Goal: Contribute content: Contribute content

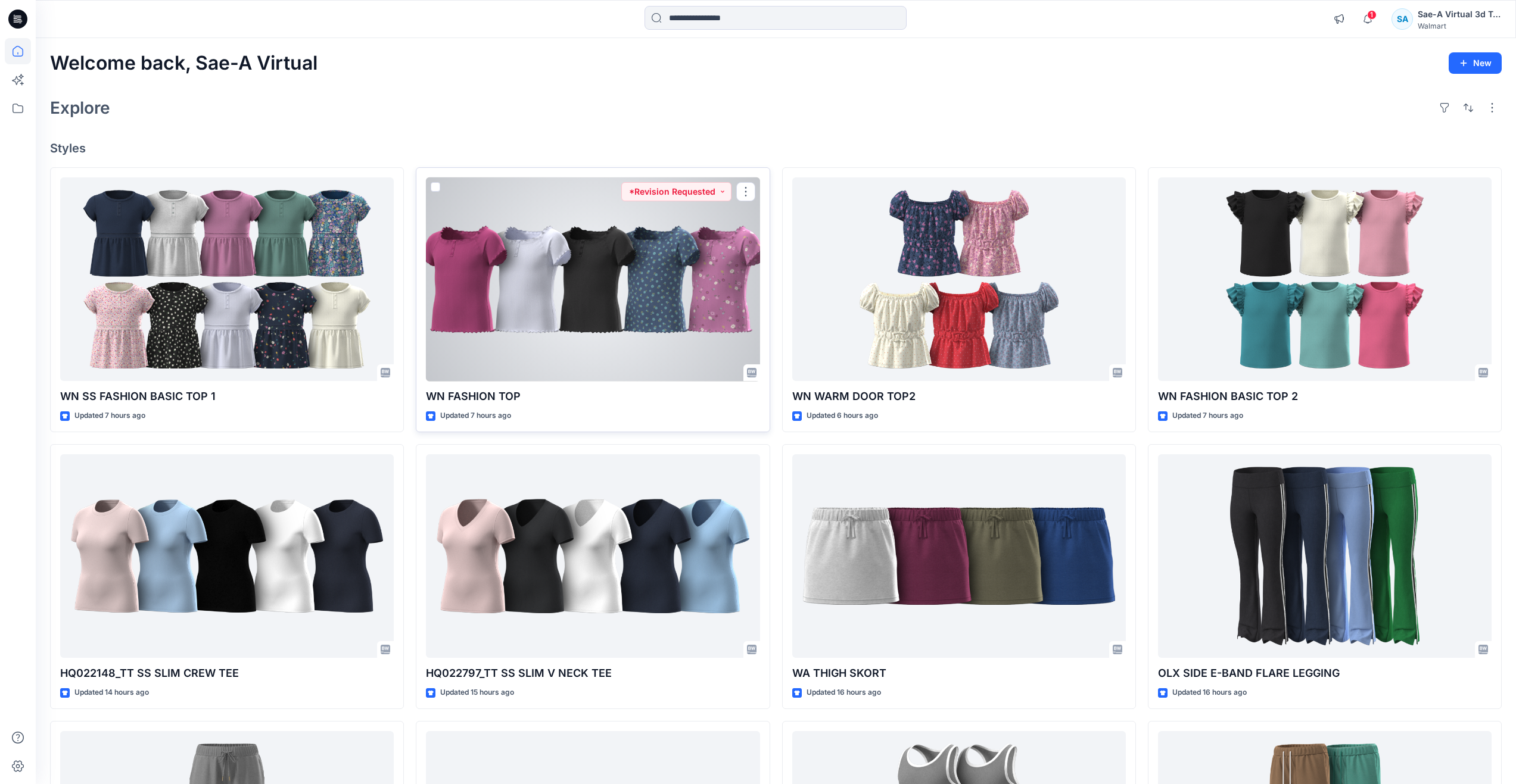
click at [577, 339] on div at bounding box center [593, 279] width 333 height 204
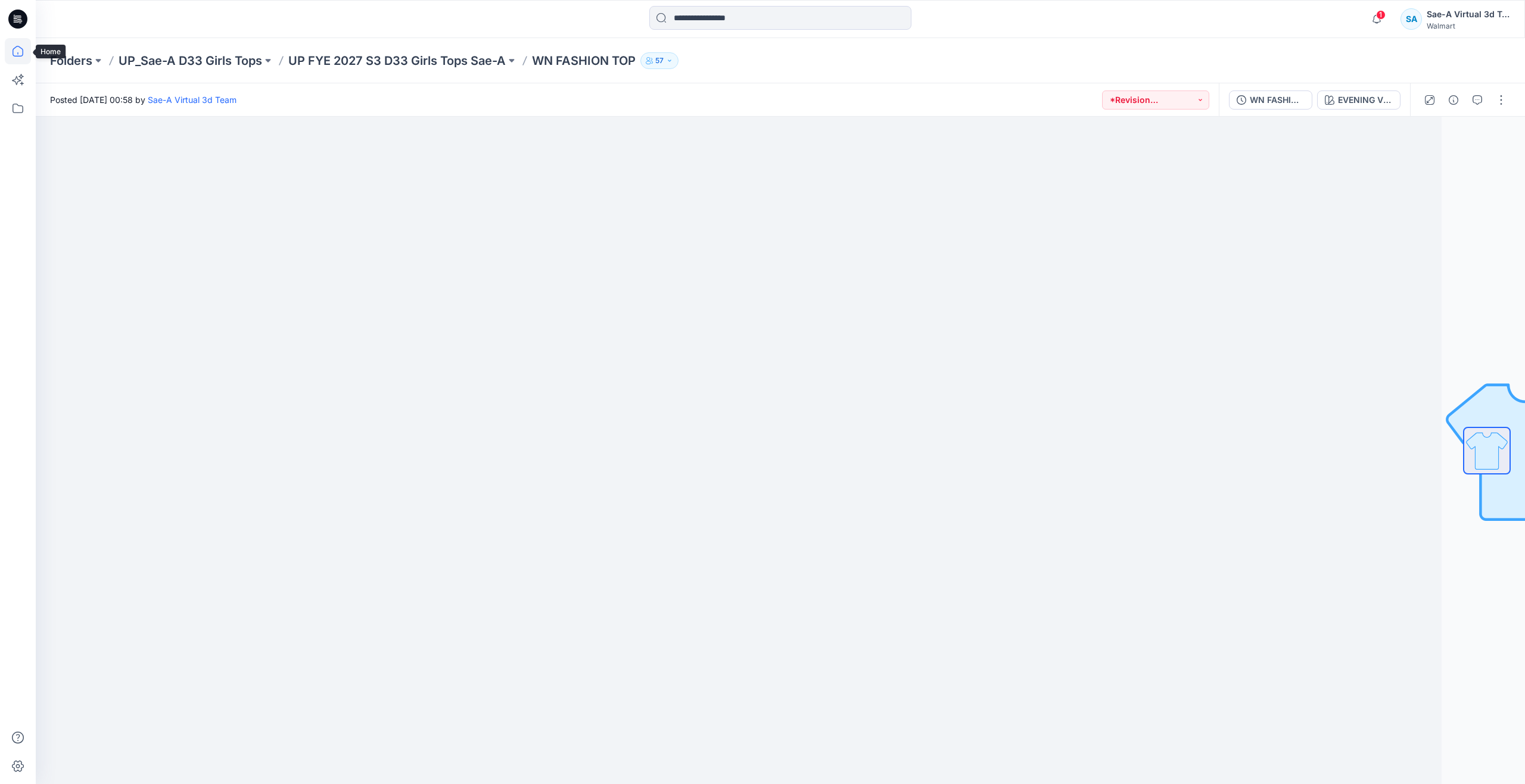
click at [29, 54] on icon at bounding box center [17, 51] width 26 height 26
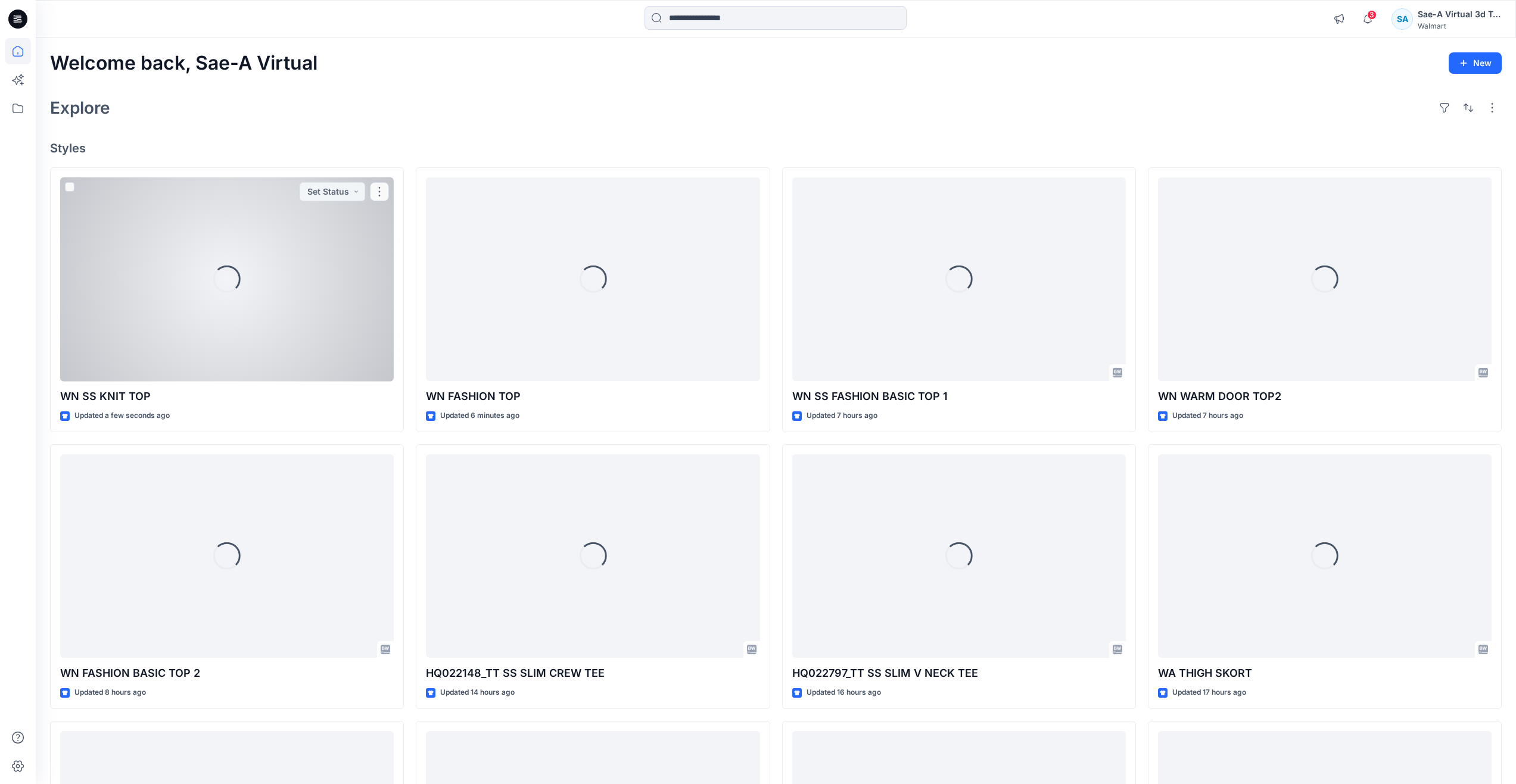
drag, startPoint x: 300, startPoint y: 312, endPoint x: 292, endPoint y: 311, distance: 8.1
click at [300, 312] on div "Loading..." at bounding box center [227, 279] width 333 height 204
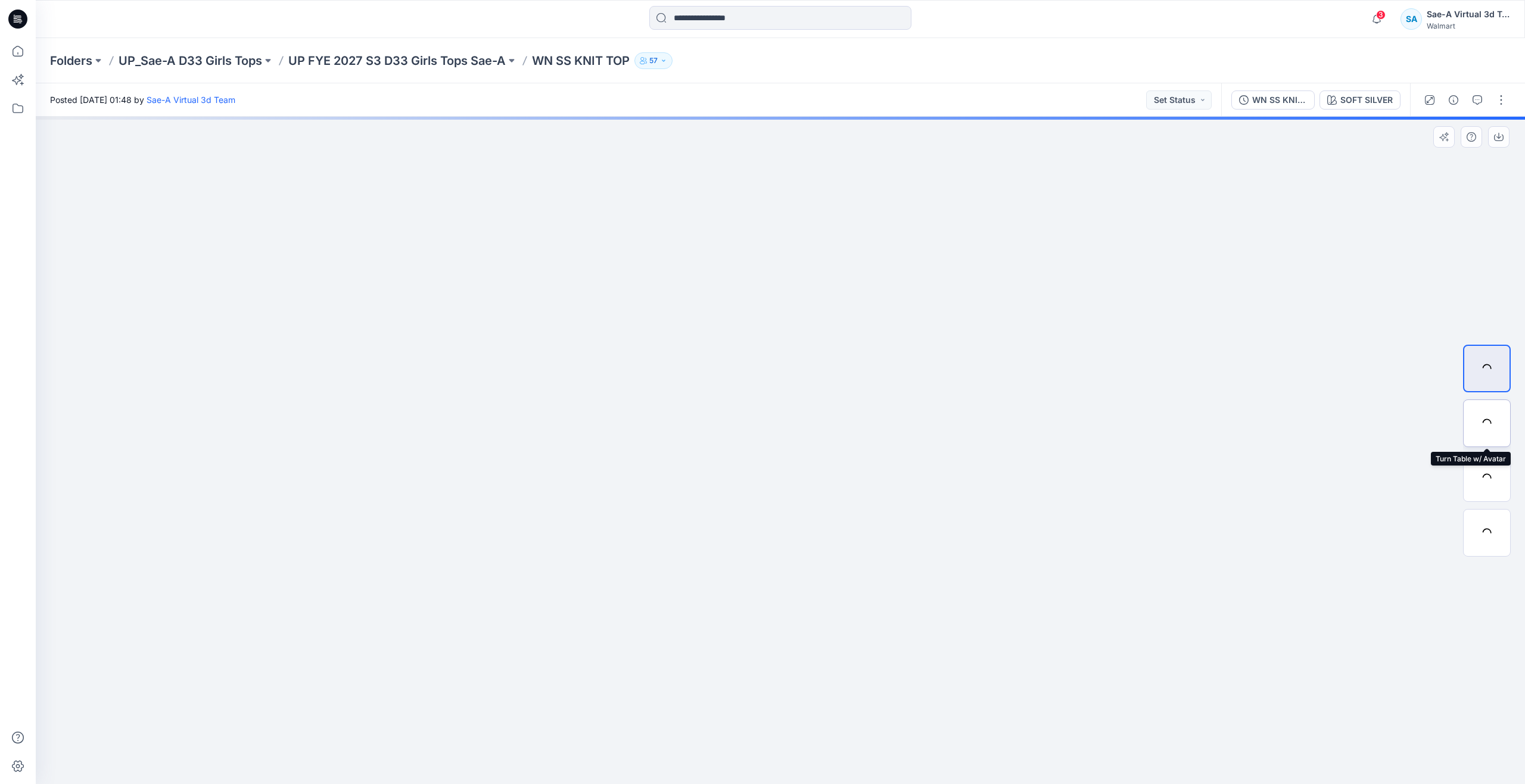
click at [1478, 421] on div at bounding box center [1487, 423] width 48 height 47
click at [1291, 99] on div "WN SS KNIT TOP_REV1_SOFT SILVER" at bounding box center [1280, 100] width 55 height 13
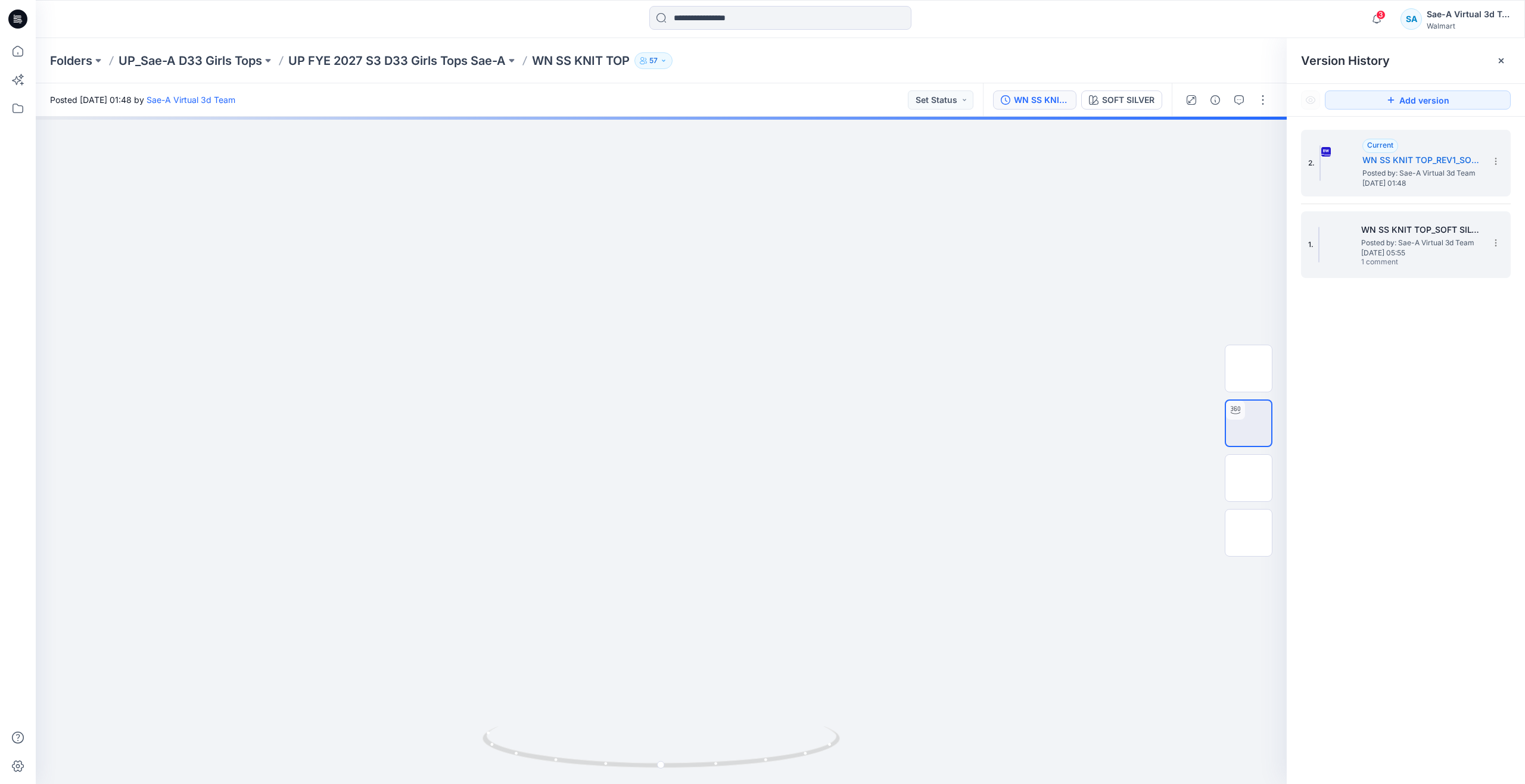
click at [1375, 250] on span "Wednesday, September 17, 2025 05:55" at bounding box center [1421, 253] width 119 height 8
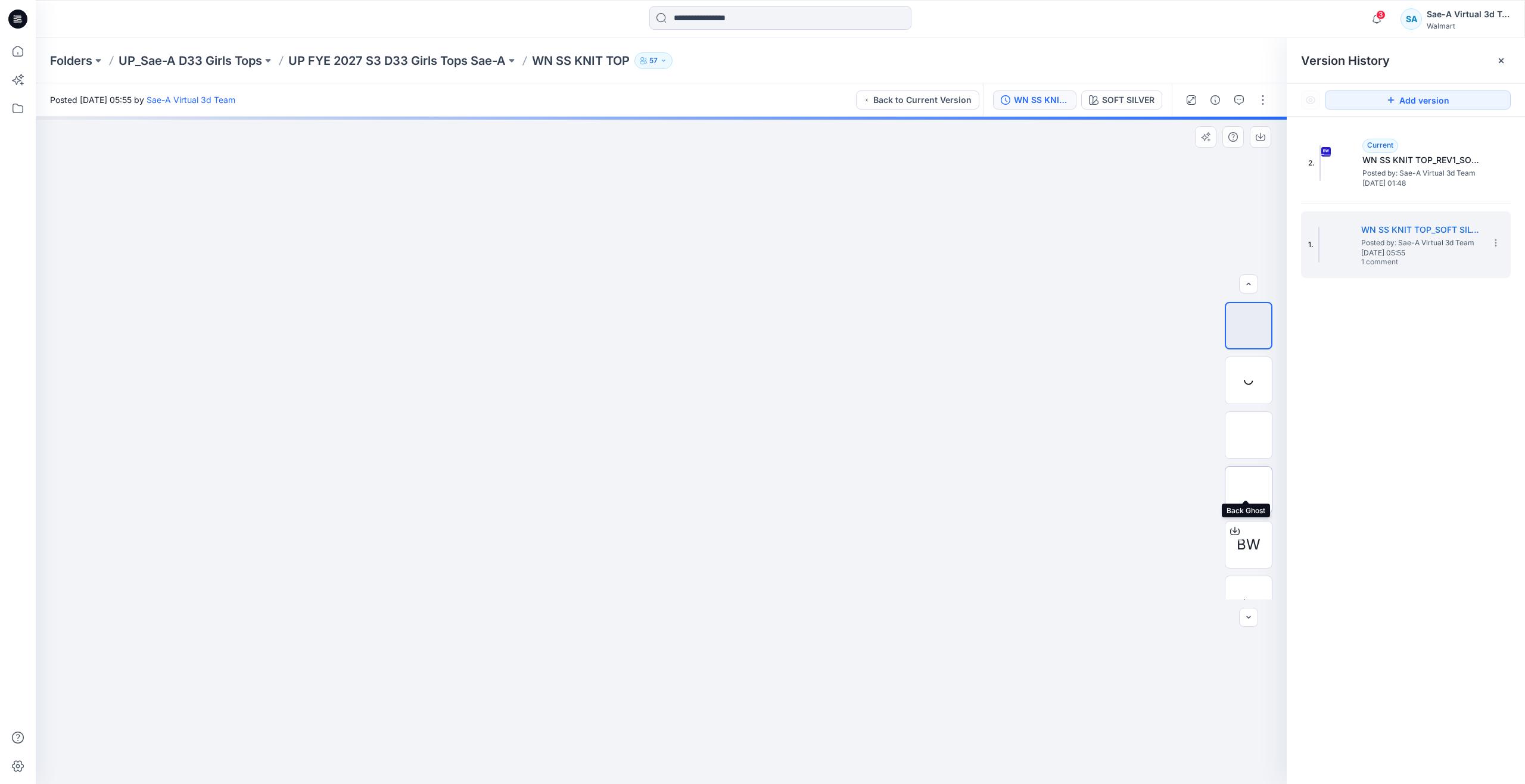
scroll to position [78, 0]
click at [1250, 101] on div at bounding box center [1227, 100] width 110 height 33
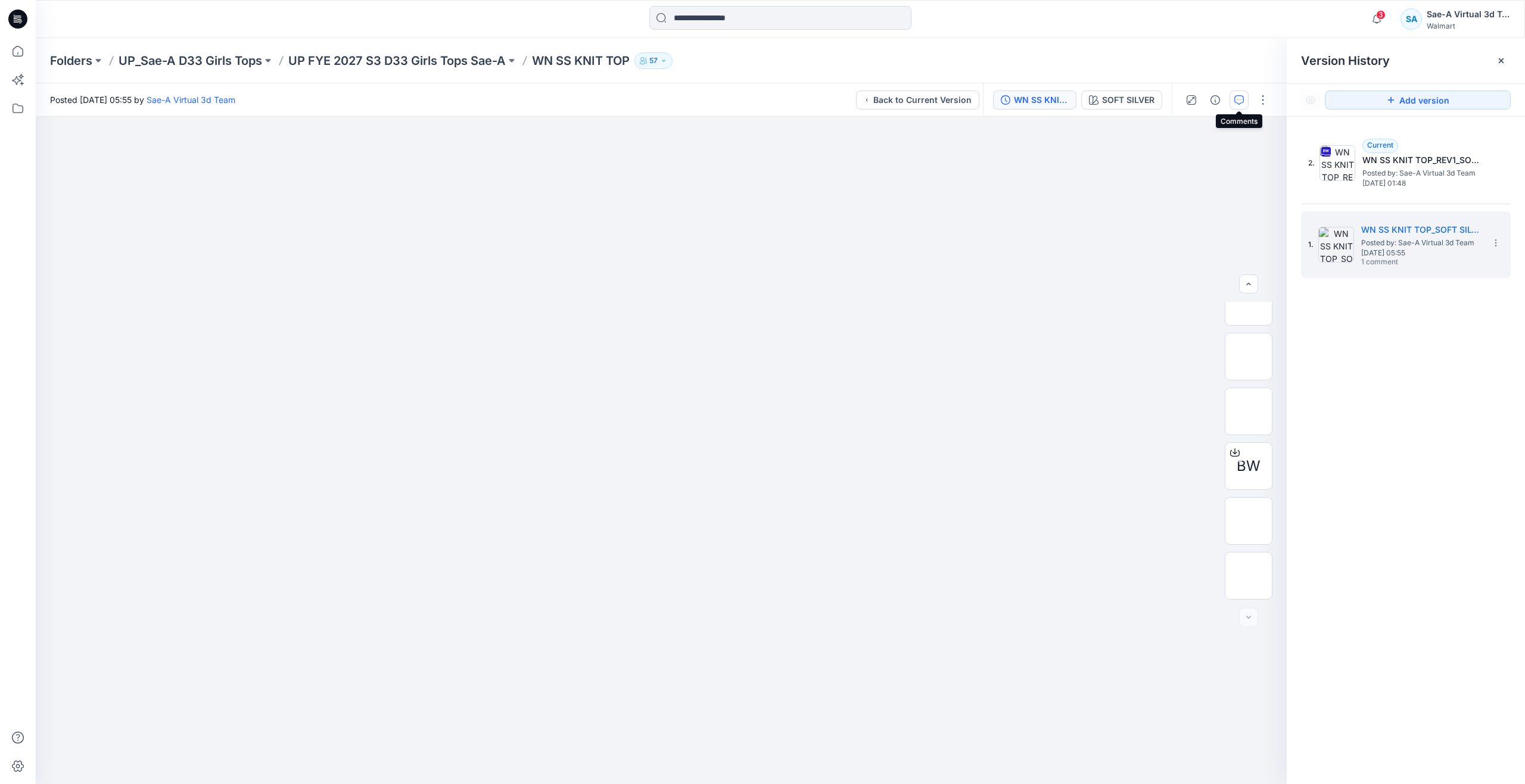
click at [1247, 101] on button "button" at bounding box center [1239, 100] width 19 height 19
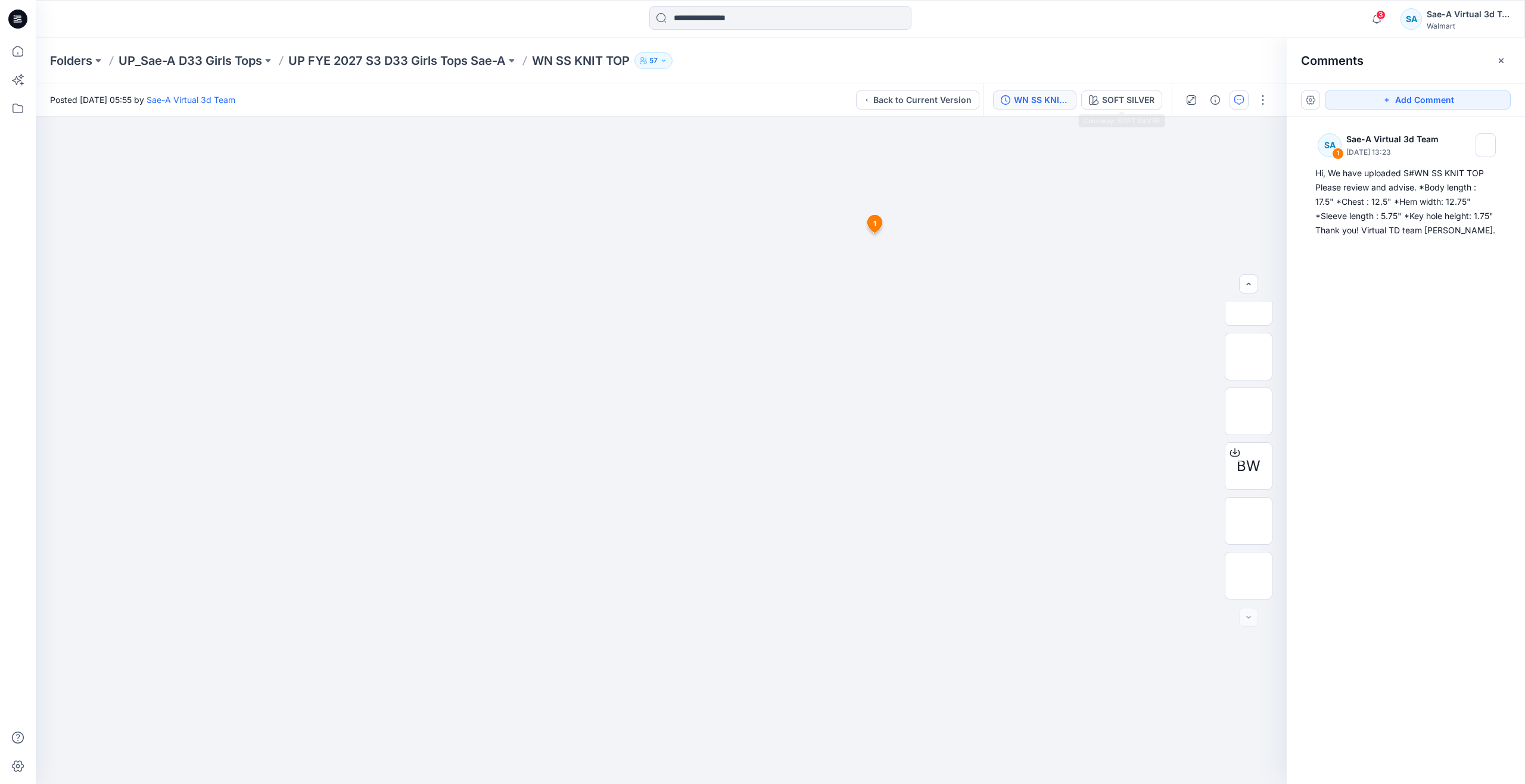
click at [1056, 105] on div "WN SS KNIT TOP_SOFT SILVER" at bounding box center [1042, 100] width 55 height 13
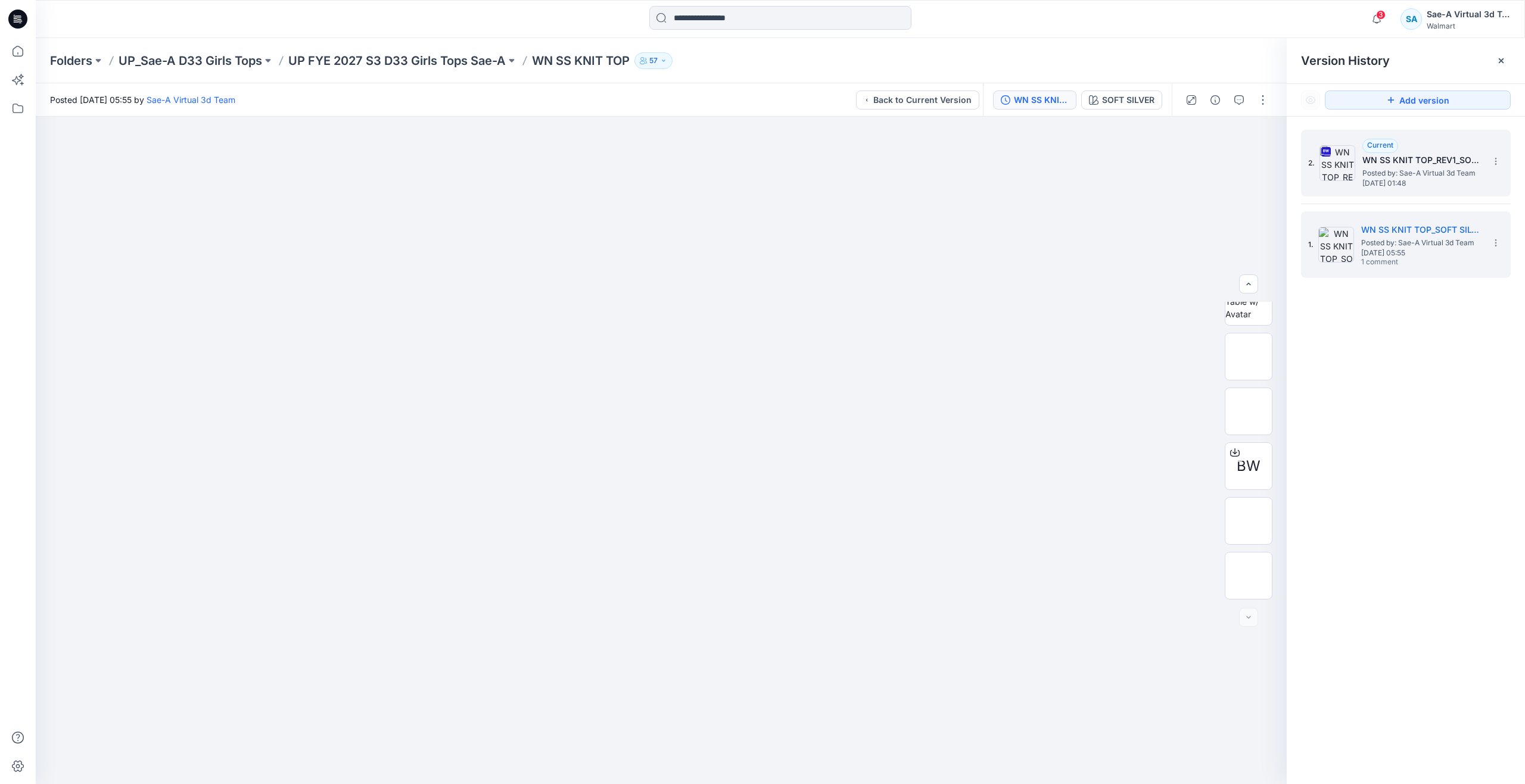
click at [1379, 177] on span "Posted by: Sae-A Virtual 3d Team" at bounding box center [1422, 173] width 119 height 12
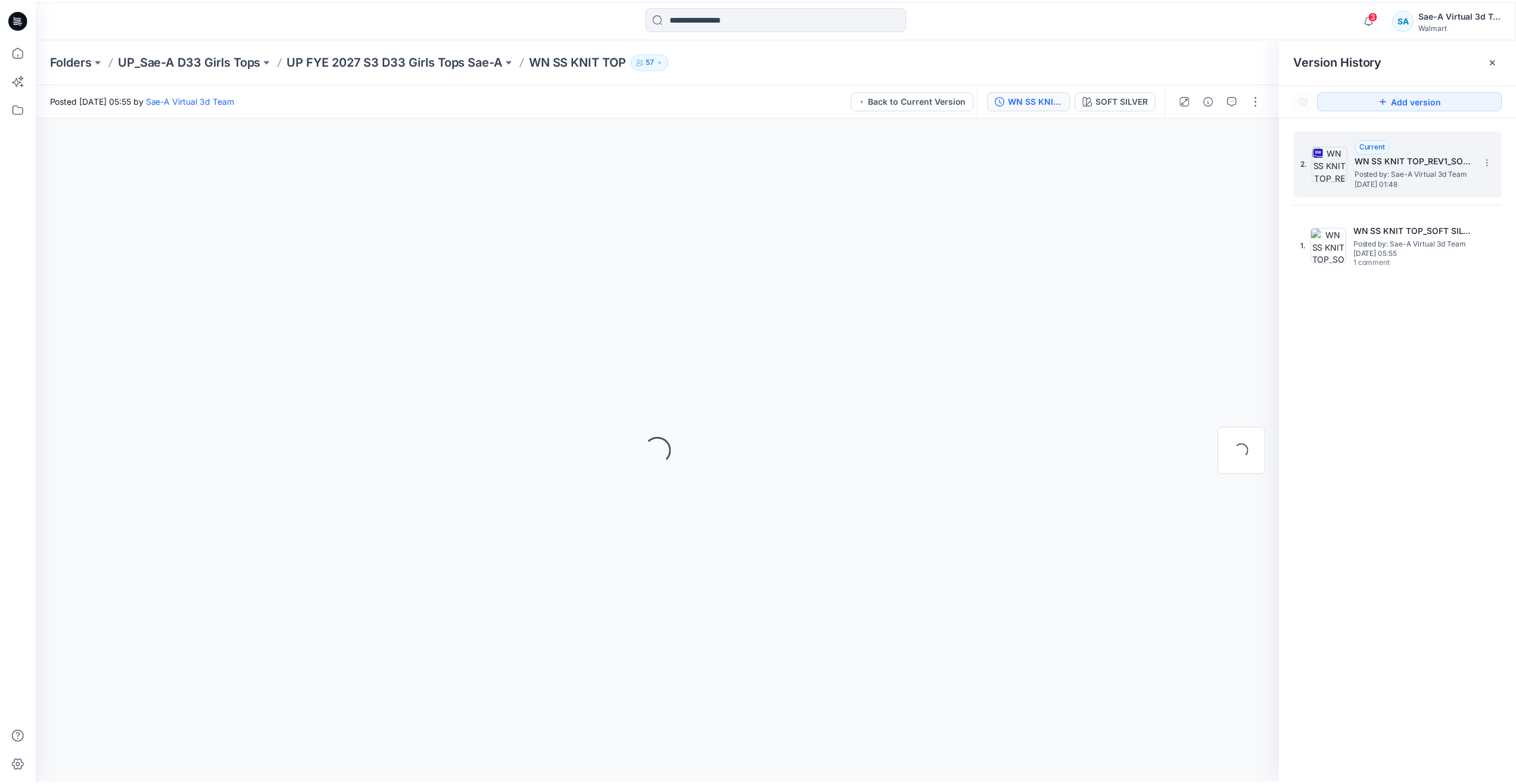
scroll to position [0, 0]
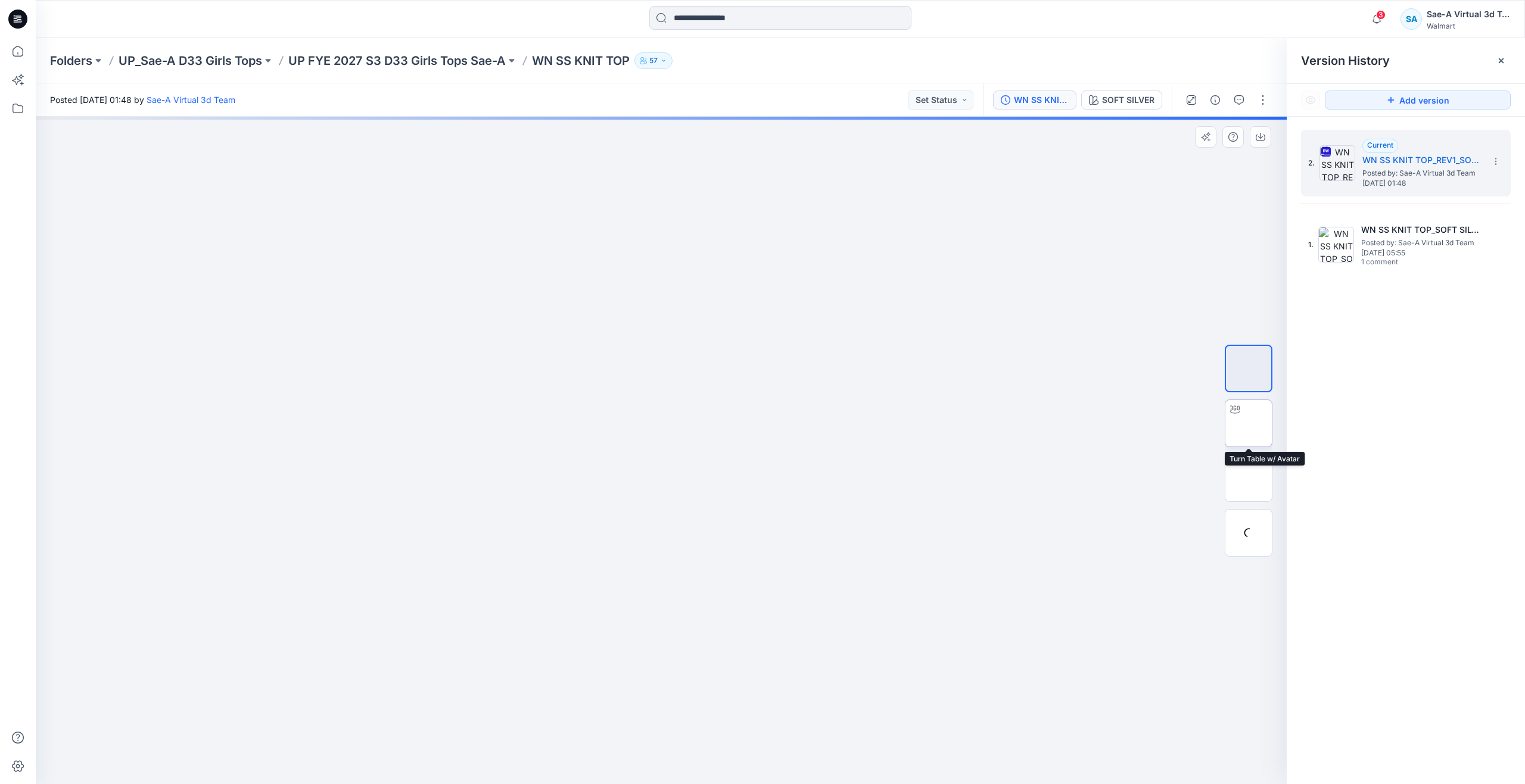
click at [1249, 424] on img at bounding box center [1249, 424] width 0 height 0
drag, startPoint x: 664, startPoint y: 762, endPoint x: 720, endPoint y: 728, distance: 65.5
click at [720, 728] on icon at bounding box center [663, 749] width 361 height 44
click at [1249, 478] on img at bounding box center [1249, 478] width 0 height 0
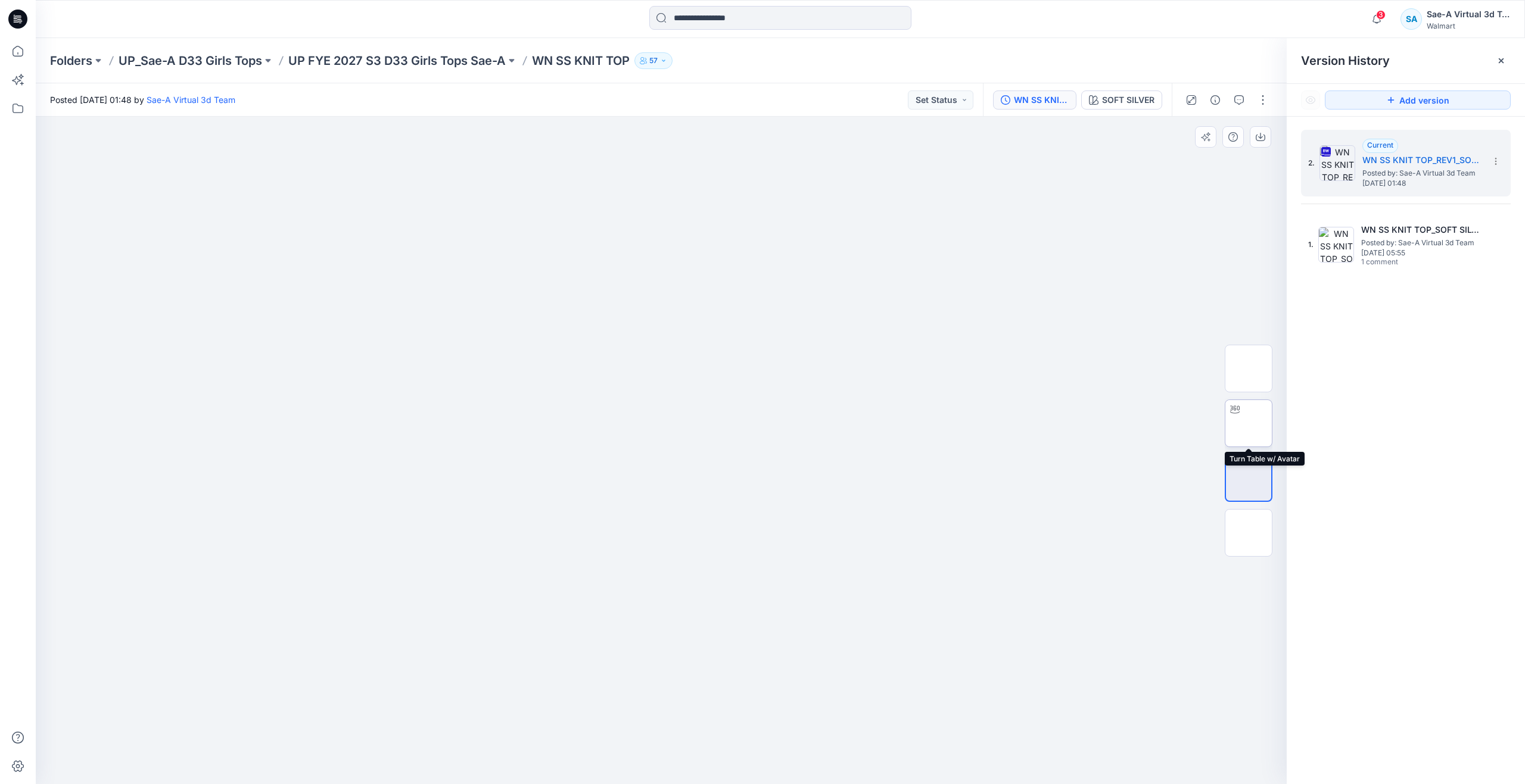
click at [1249, 424] on img at bounding box center [1249, 424] width 0 height 0
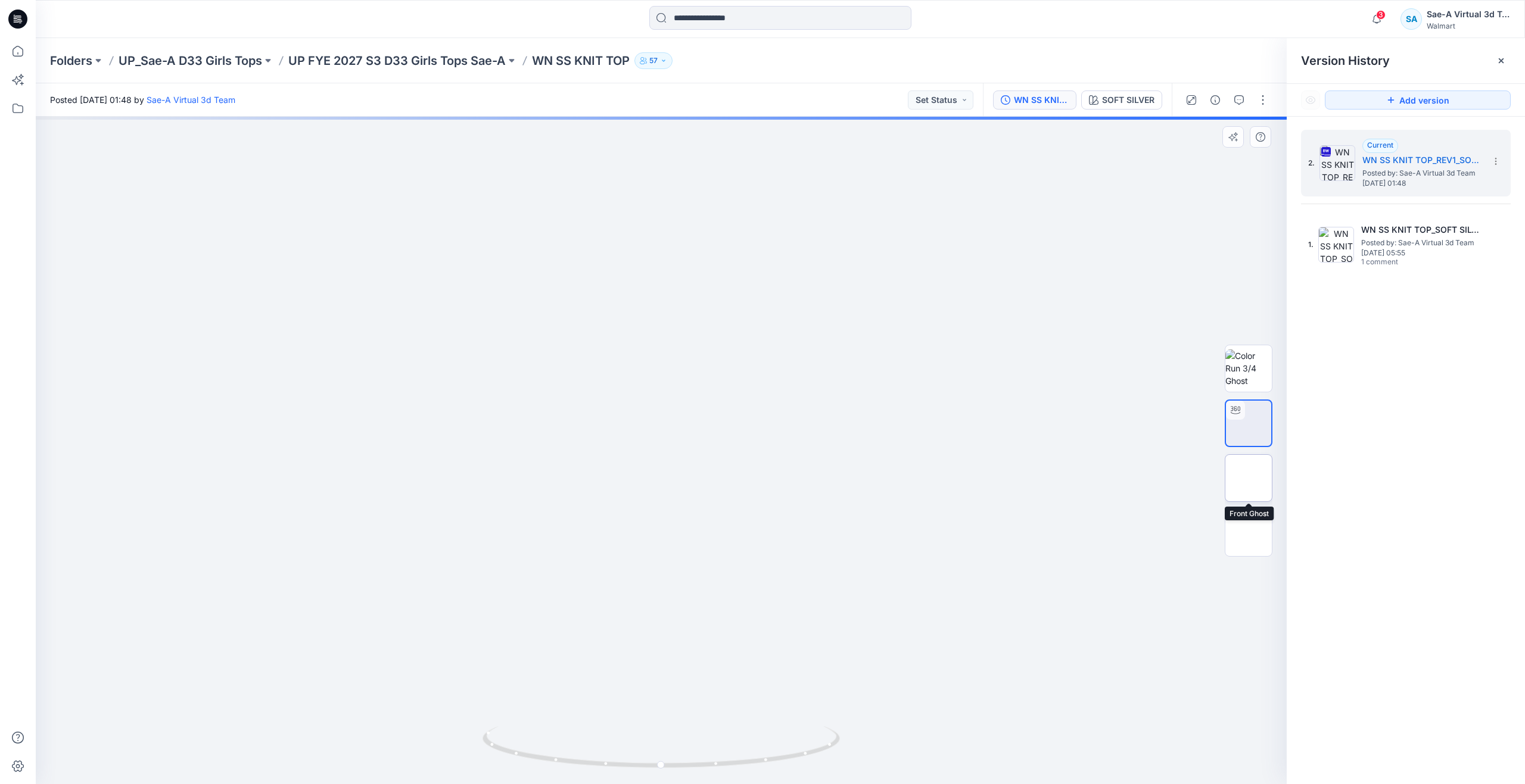
click at [1249, 478] on img at bounding box center [1249, 478] width 0 height 0
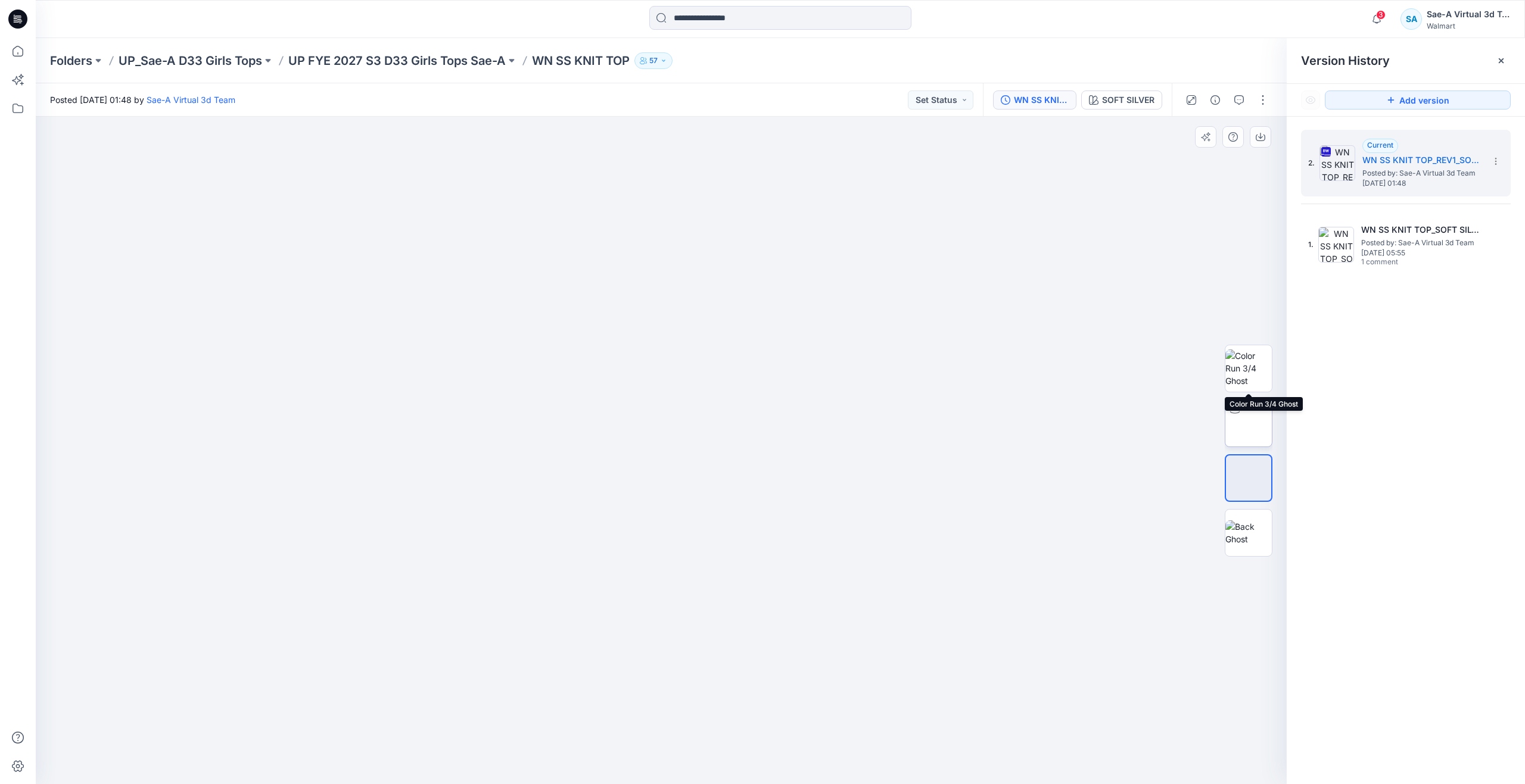
click at [1249, 424] on img at bounding box center [1249, 424] width 0 height 0
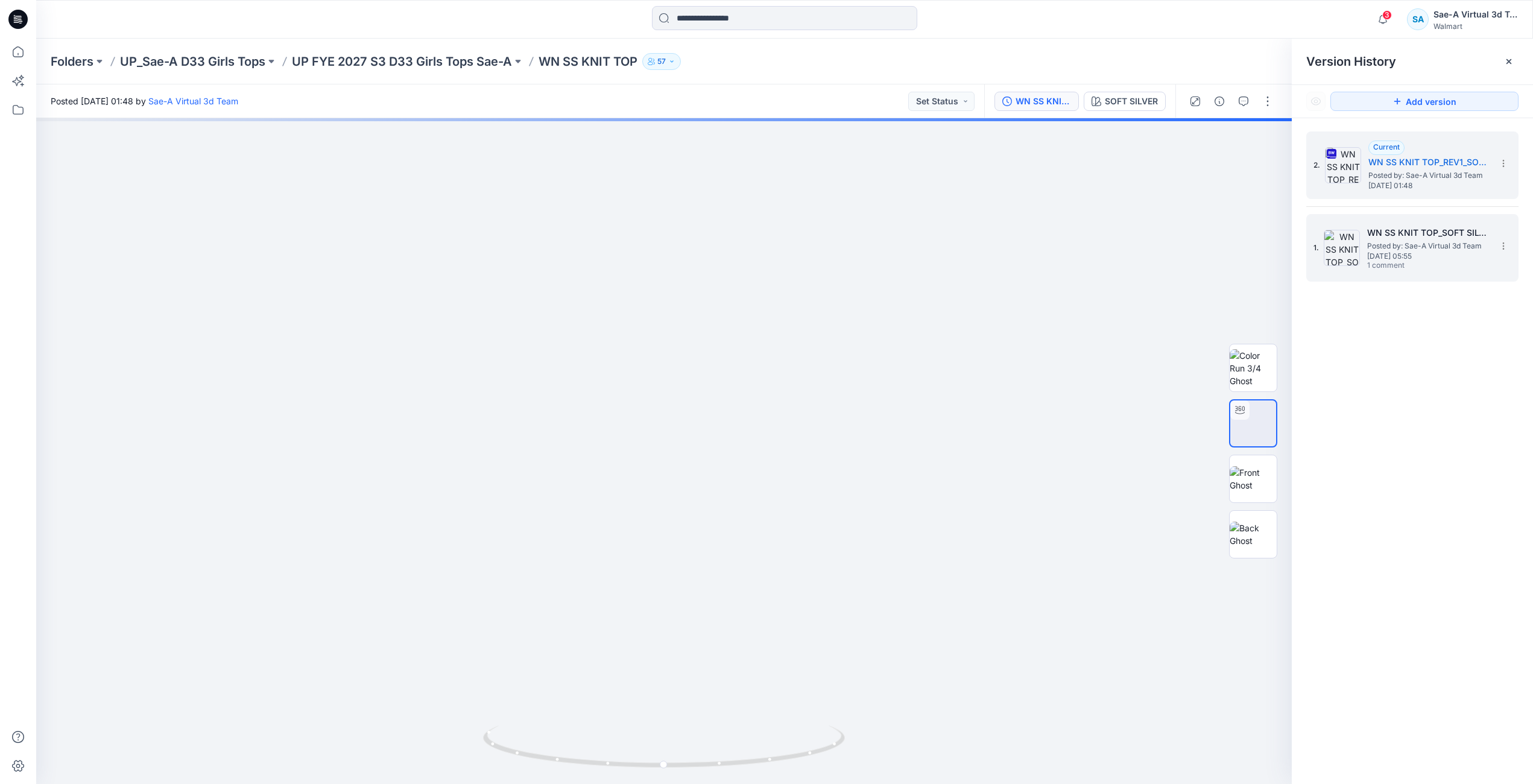
click at [1447, 240] on span "Posted by: Sae-A Virtual 3d Team" at bounding box center [1428, 246] width 121 height 12
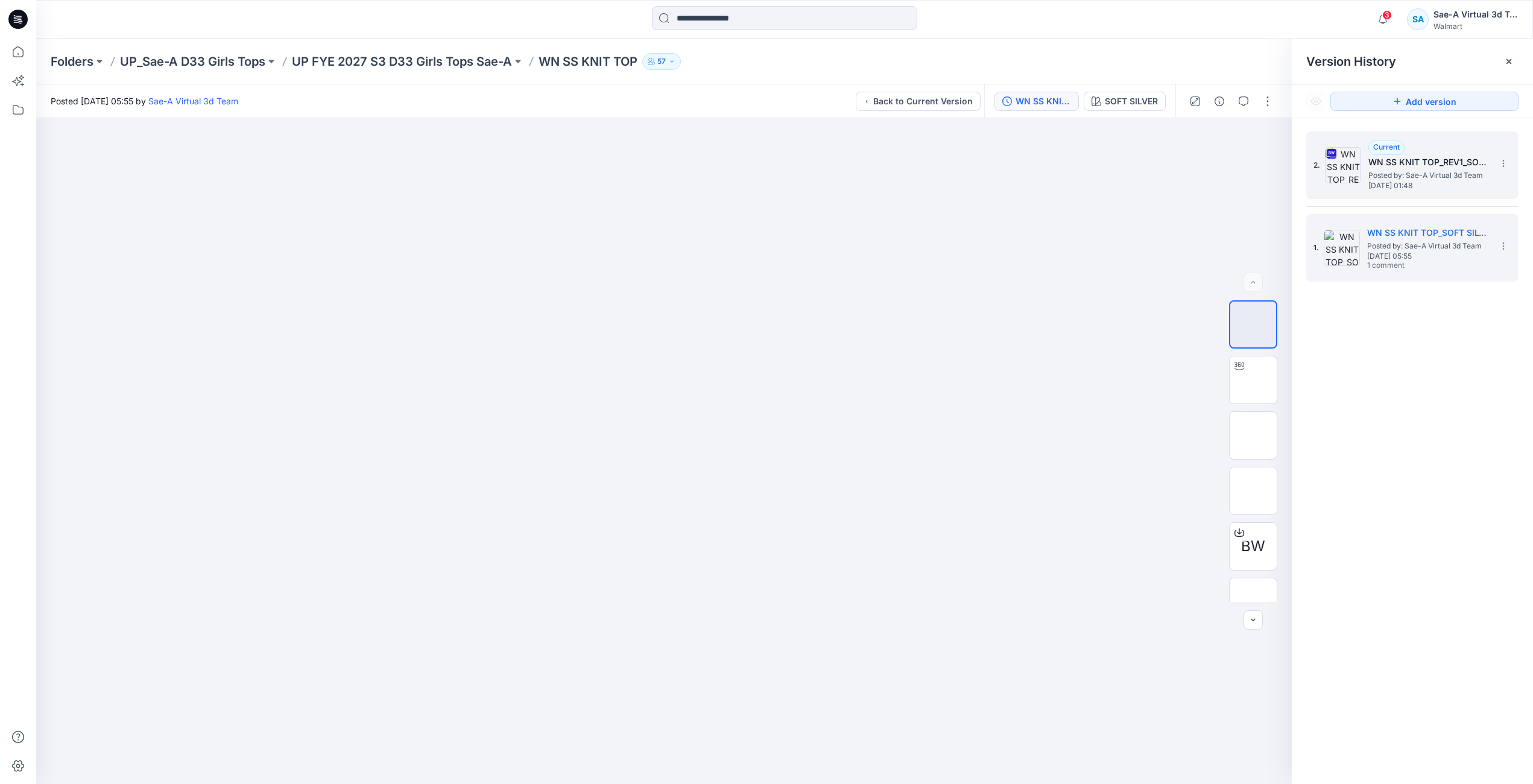
click at [1376, 179] on span "Posted by: Sae-A Virtual 3d Team" at bounding box center [1428, 176] width 121 height 12
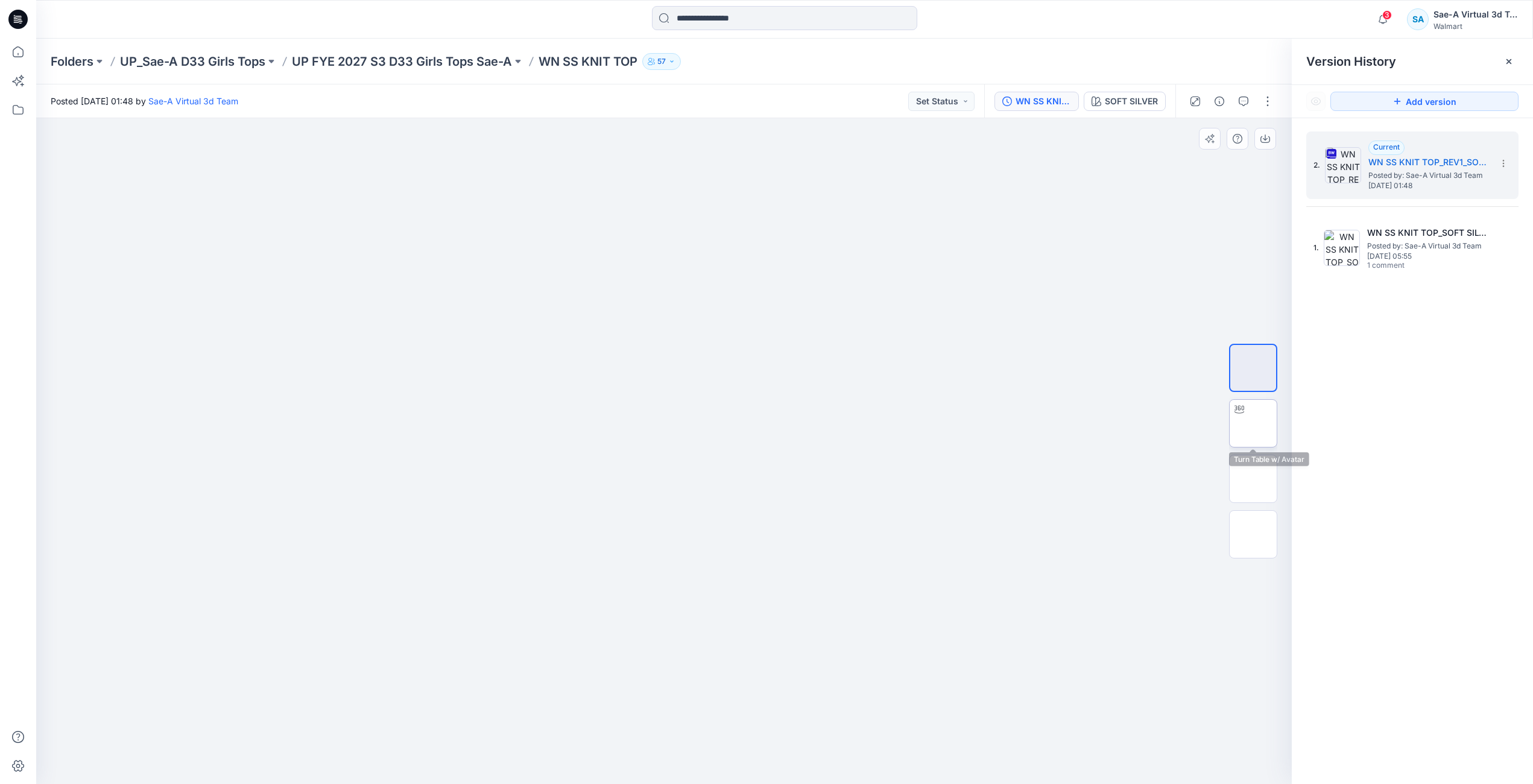
click at [1254, 424] on img at bounding box center [1254, 424] width 0 height 0
click at [7, 53] on icon at bounding box center [18, 52] width 27 height 27
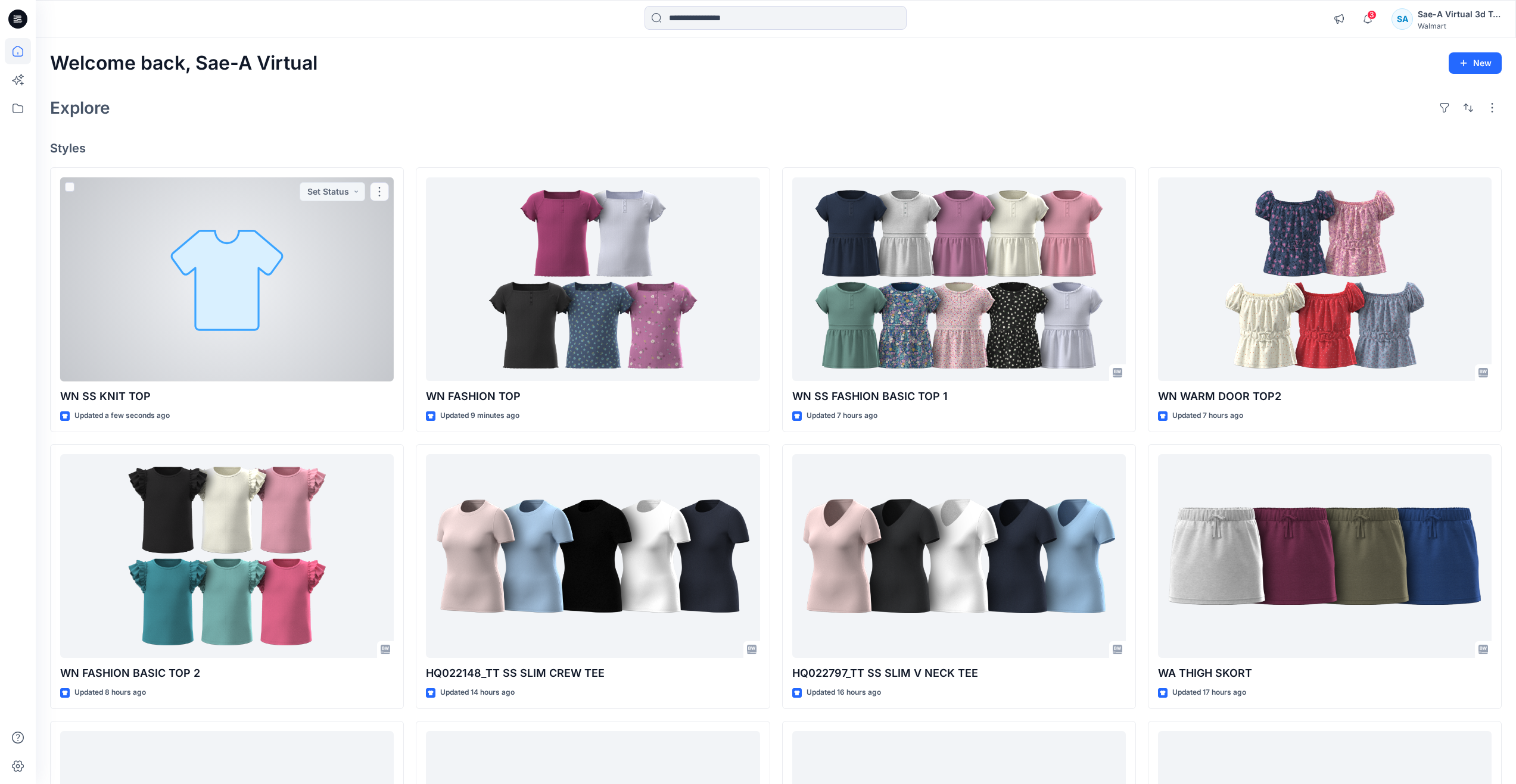
click at [220, 321] on div at bounding box center [227, 279] width 333 height 204
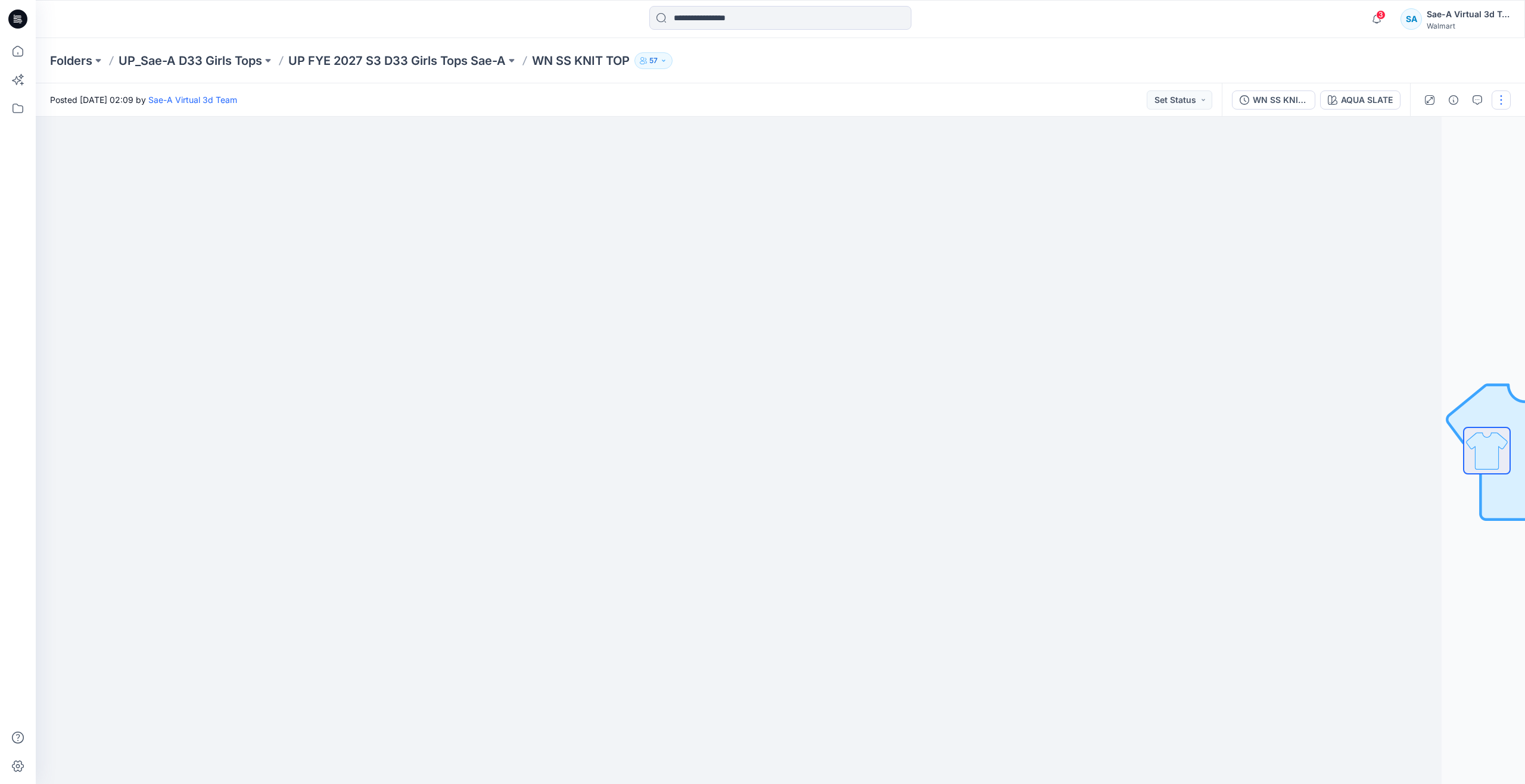
click at [1502, 95] on button "button" at bounding box center [1501, 100] width 19 height 19
click at [1437, 158] on button "Edit" at bounding box center [1451, 161] width 109 height 22
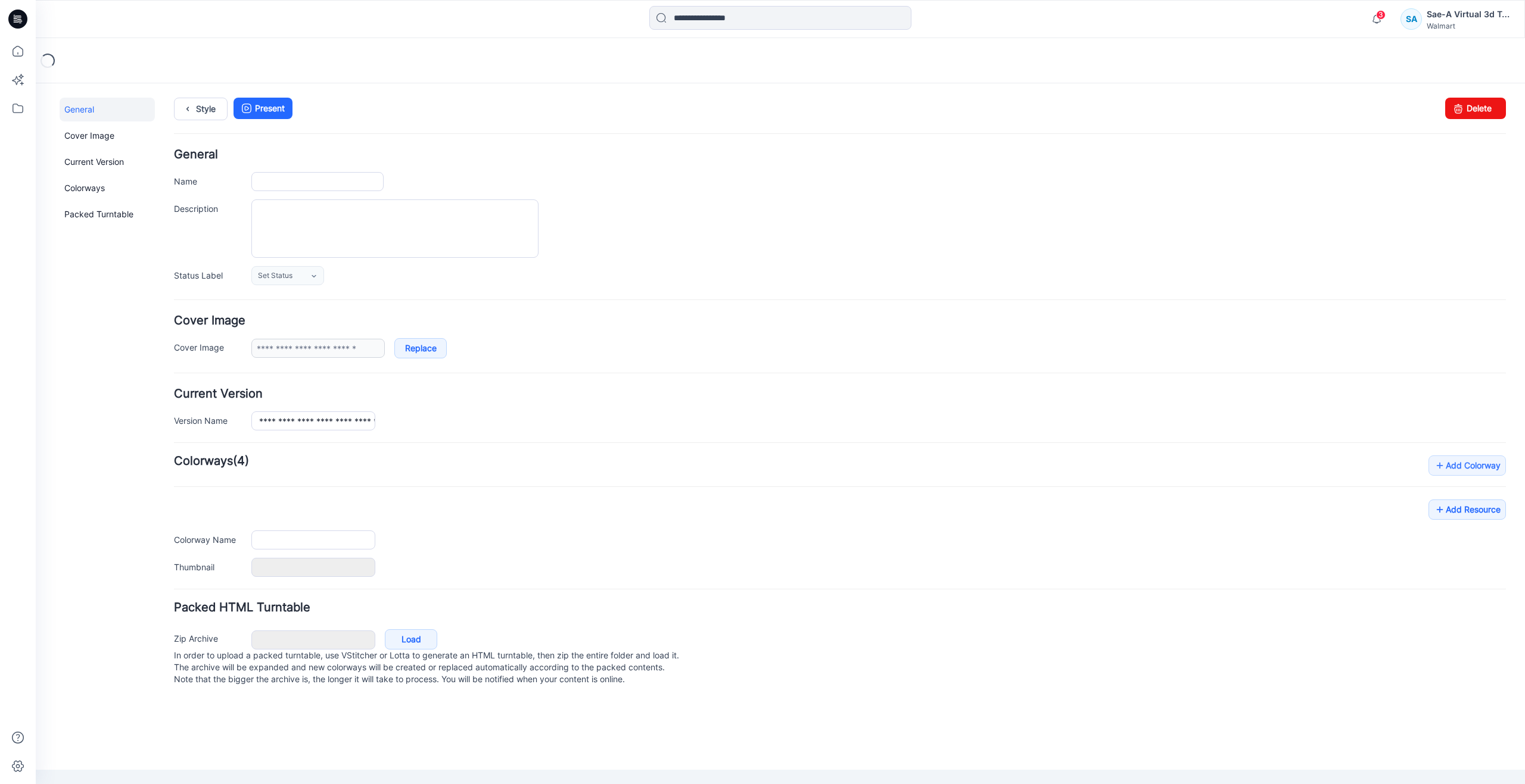
type input "**********"
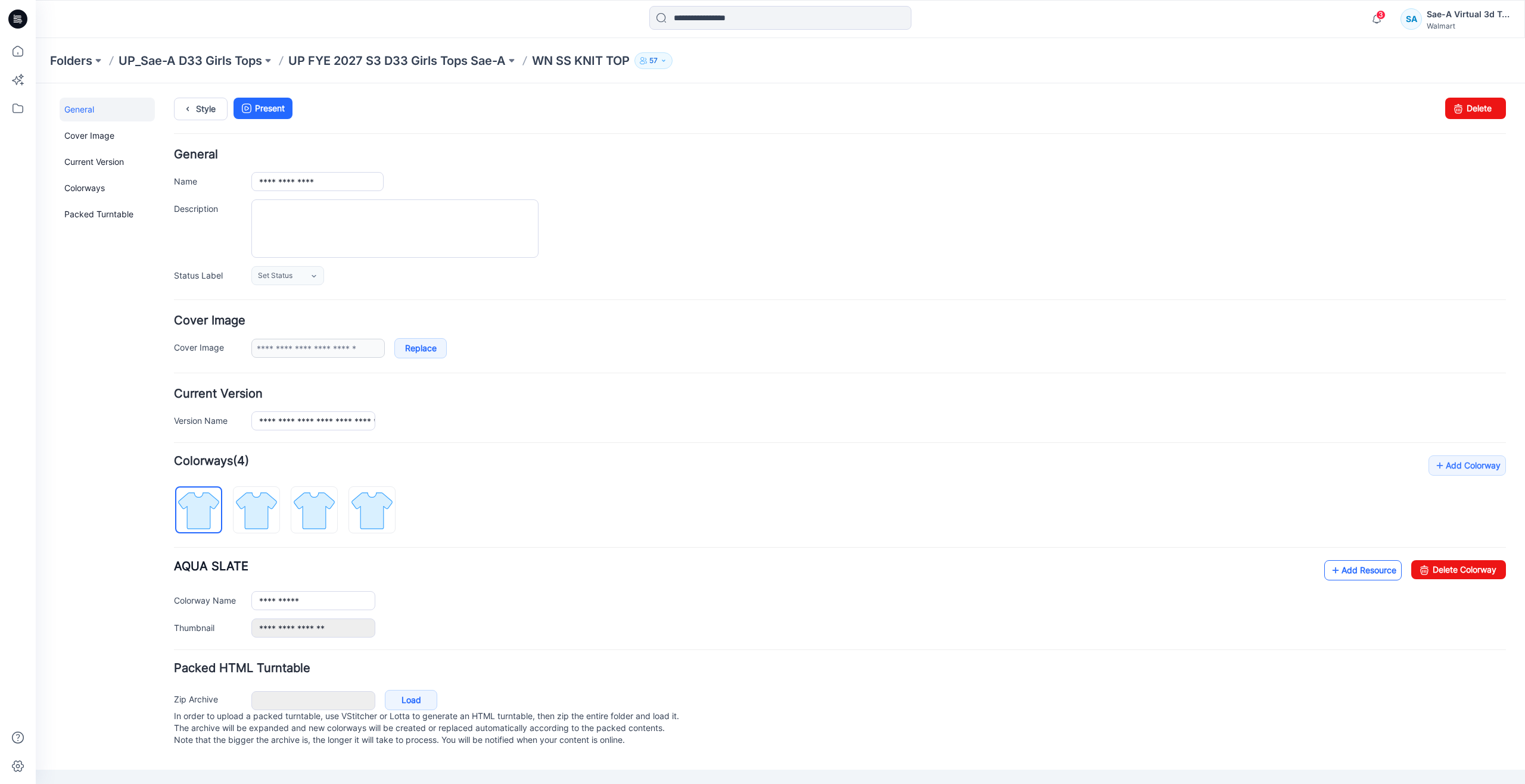
click at [1379, 570] on link "Add Resource" at bounding box center [1363, 570] width 78 height 20
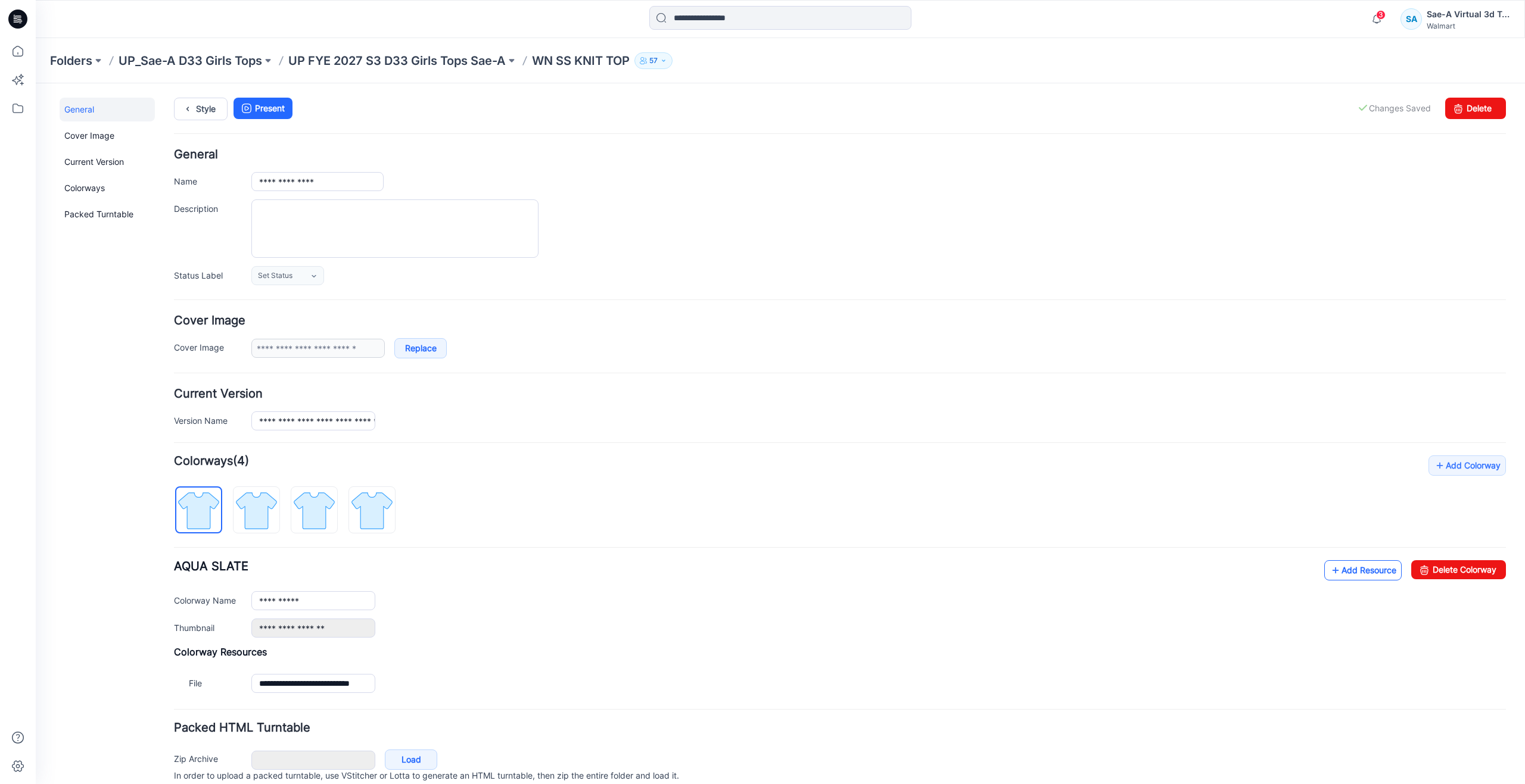
click at [1345, 571] on link "Add Resource" at bounding box center [1363, 570] width 78 height 20
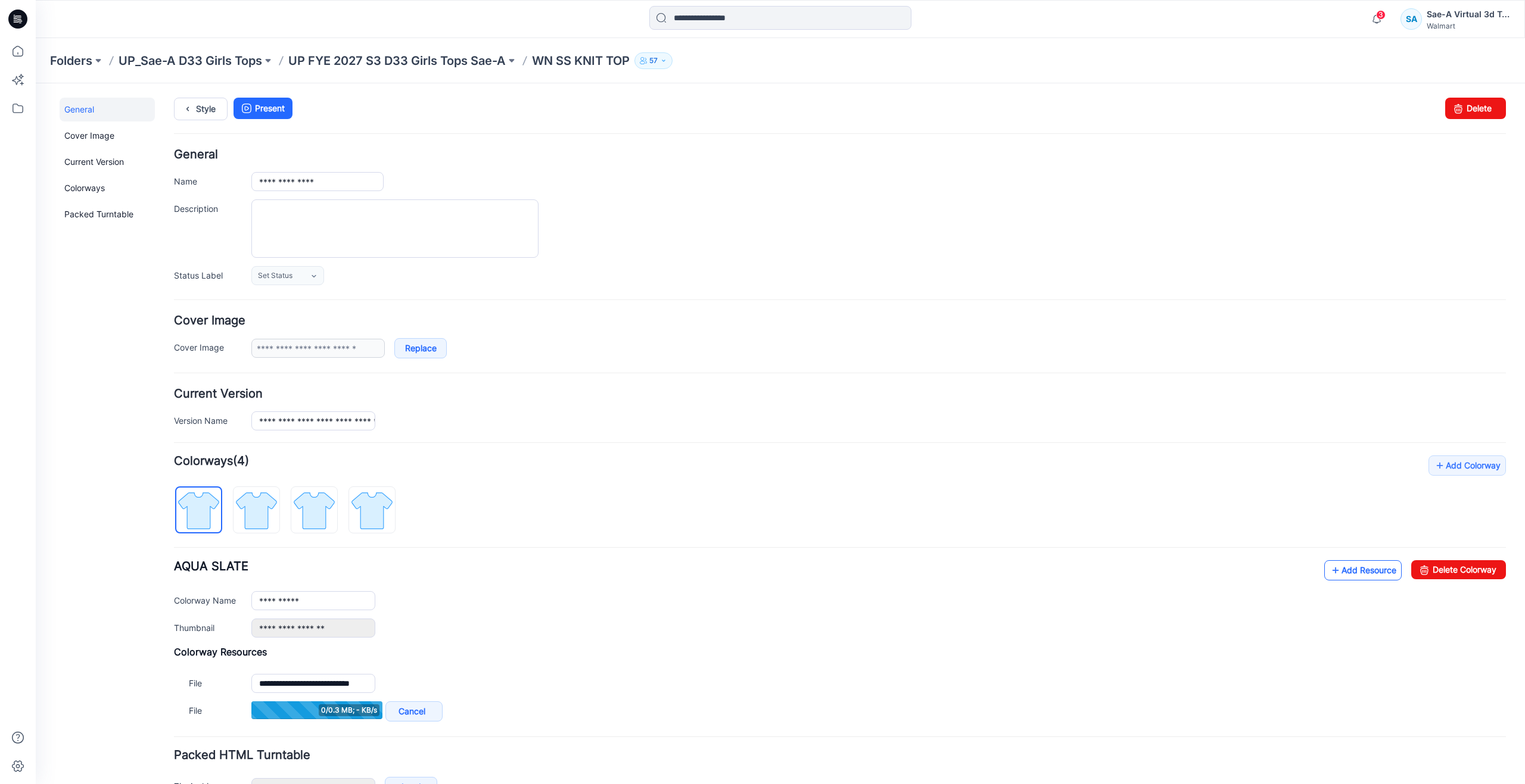
click at [1331, 570] on link "Add Resource" at bounding box center [1363, 570] width 78 height 20
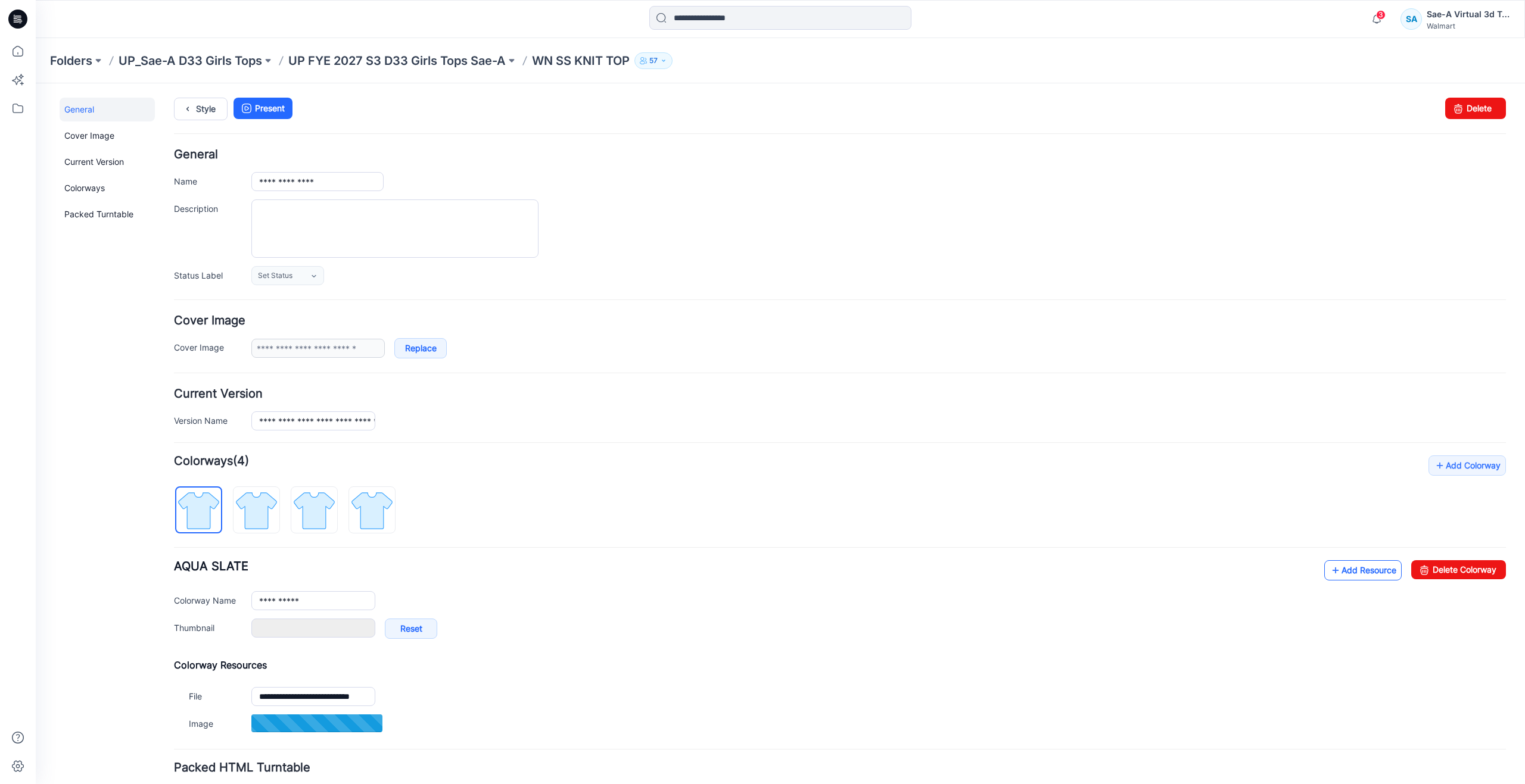
click at [1330, 574] on icon at bounding box center [1336, 570] width 12 height 19
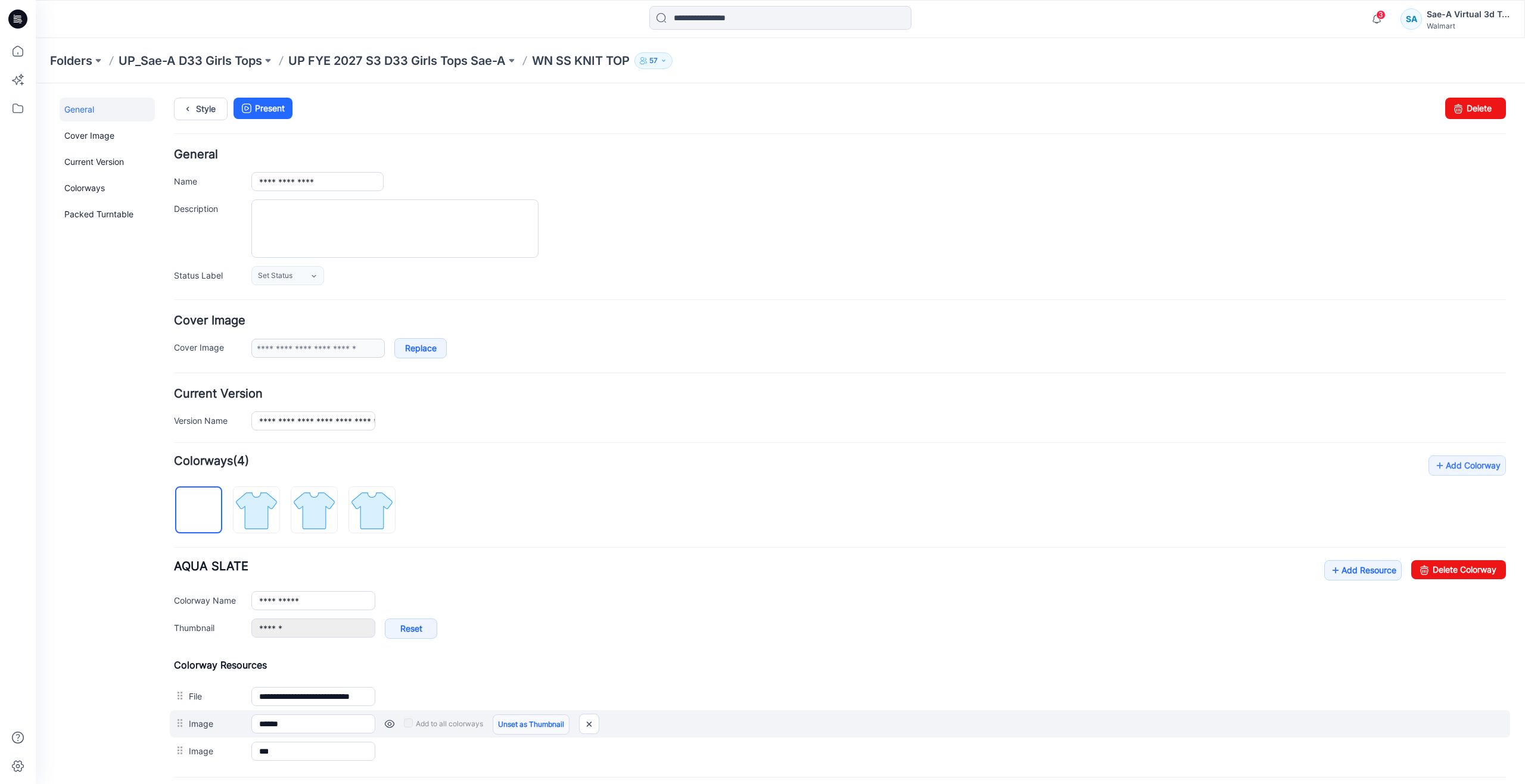
click at [509, 728] on link "Unset as Thumbnail" at bounding box center [531, 724] width 77 height 20
type input "**********"
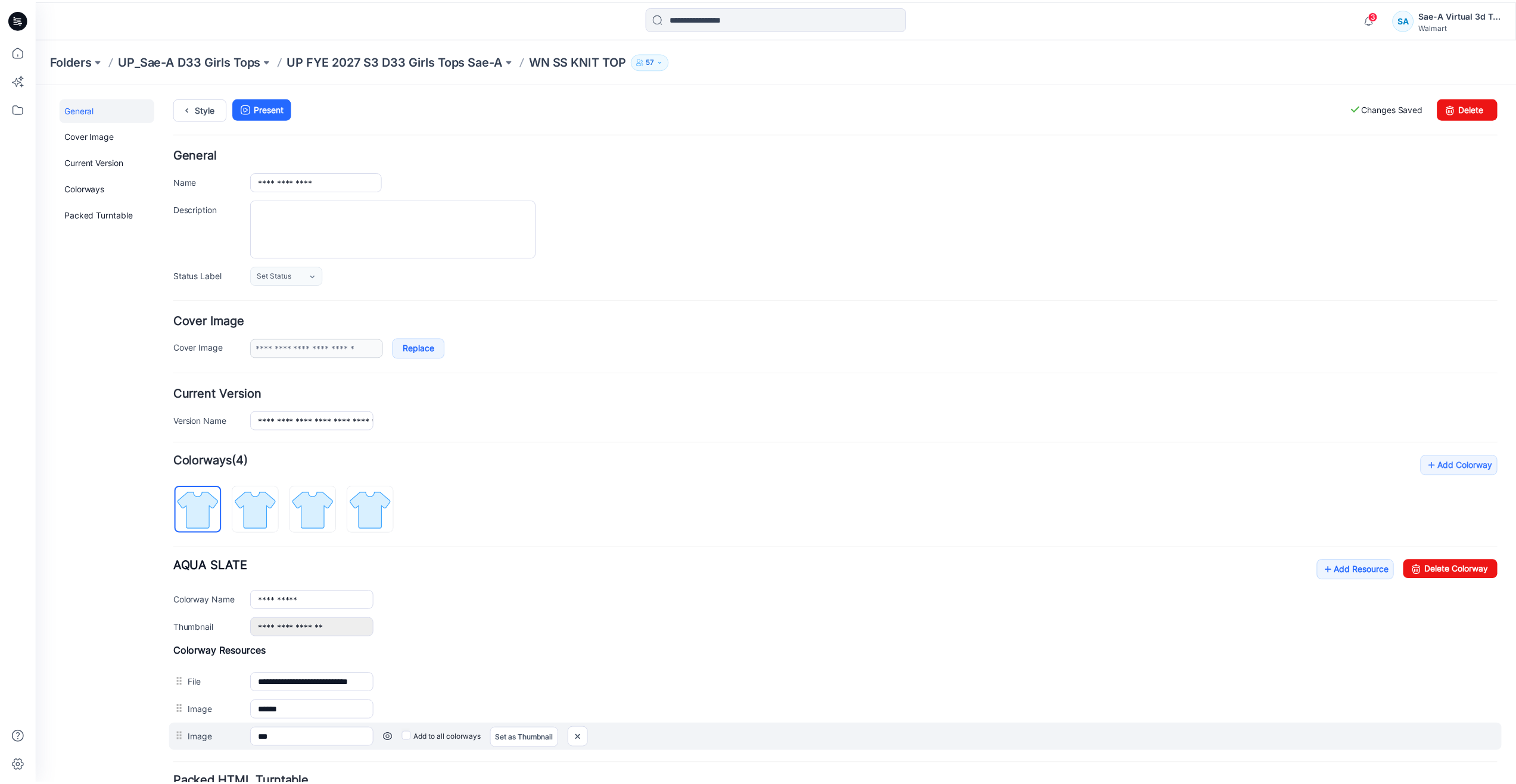
scroll to position [60, 0]
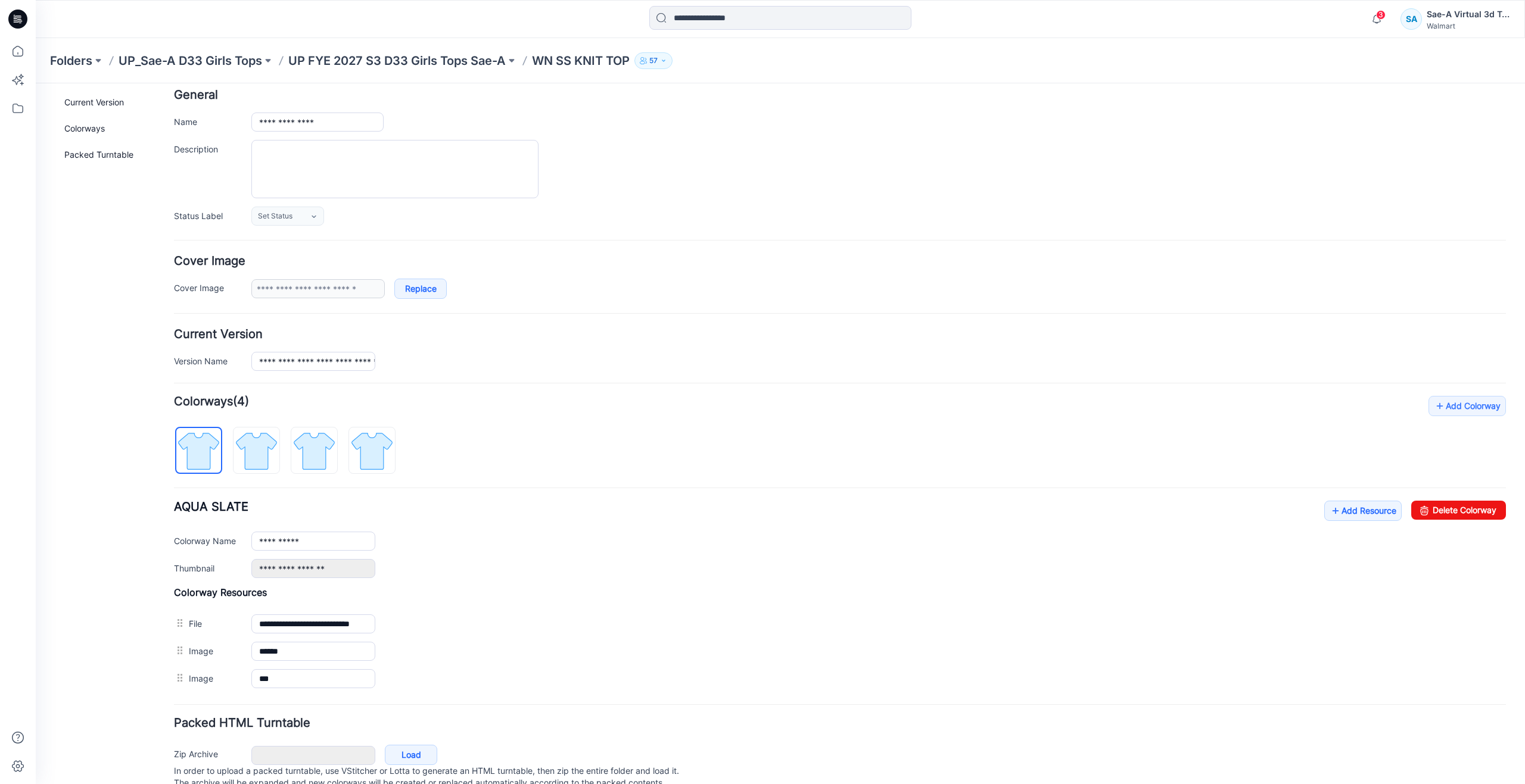
drag, startPoint x: 103, startPoint y: 410, endPoint x: 88, endPoint y: 403, distance: 16.6
click at [103, 410] on div "General Cover Image Current Version Colorways Packed Turntable" at bounding box center [107, 427] width 95 height 779
click at [1339, 509] on link "Add Resource" at bounding box center [1363, 510] width 78 height 20
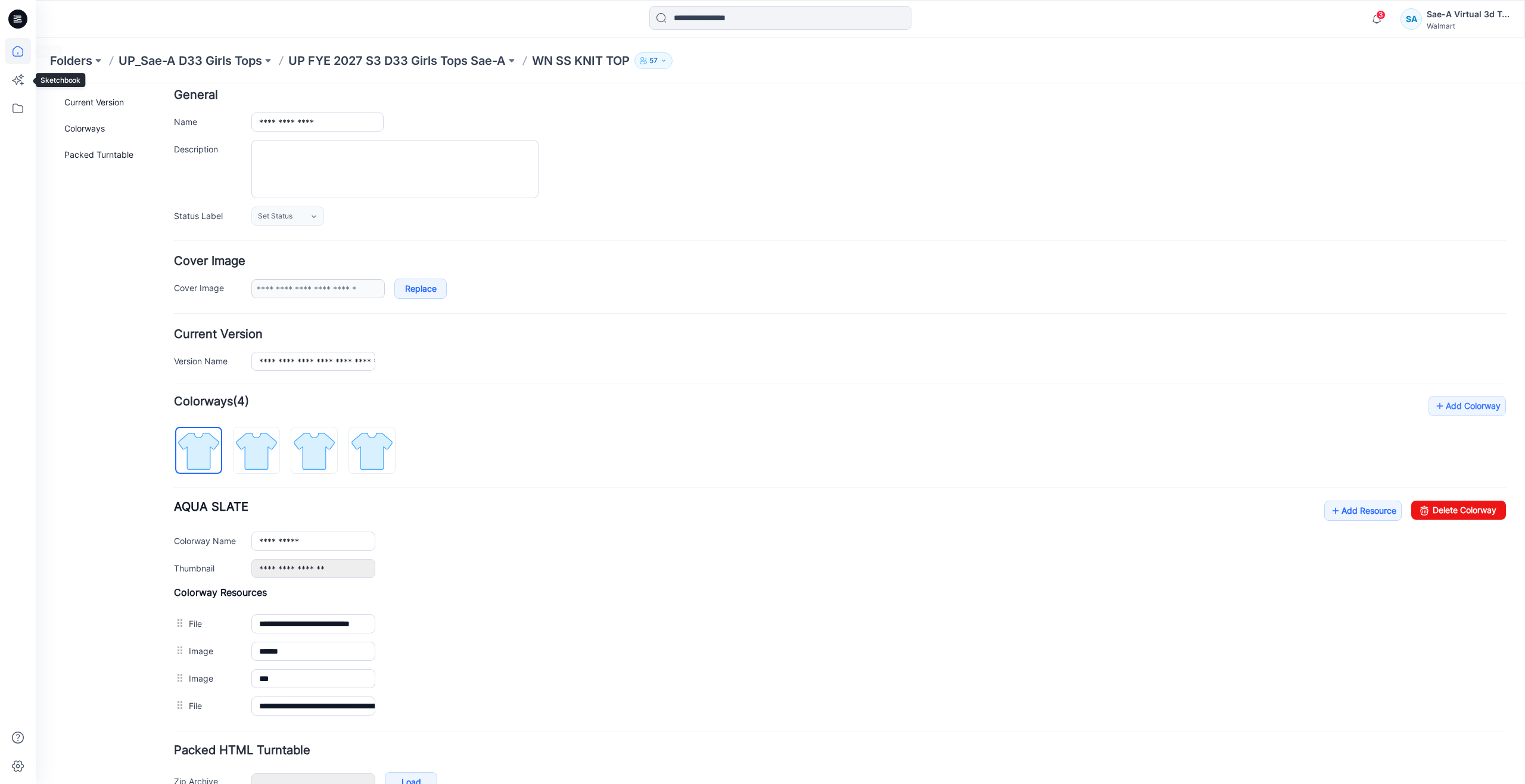
click at [15, 55] on icon at bounding box center [17, 51] width 26 height 26
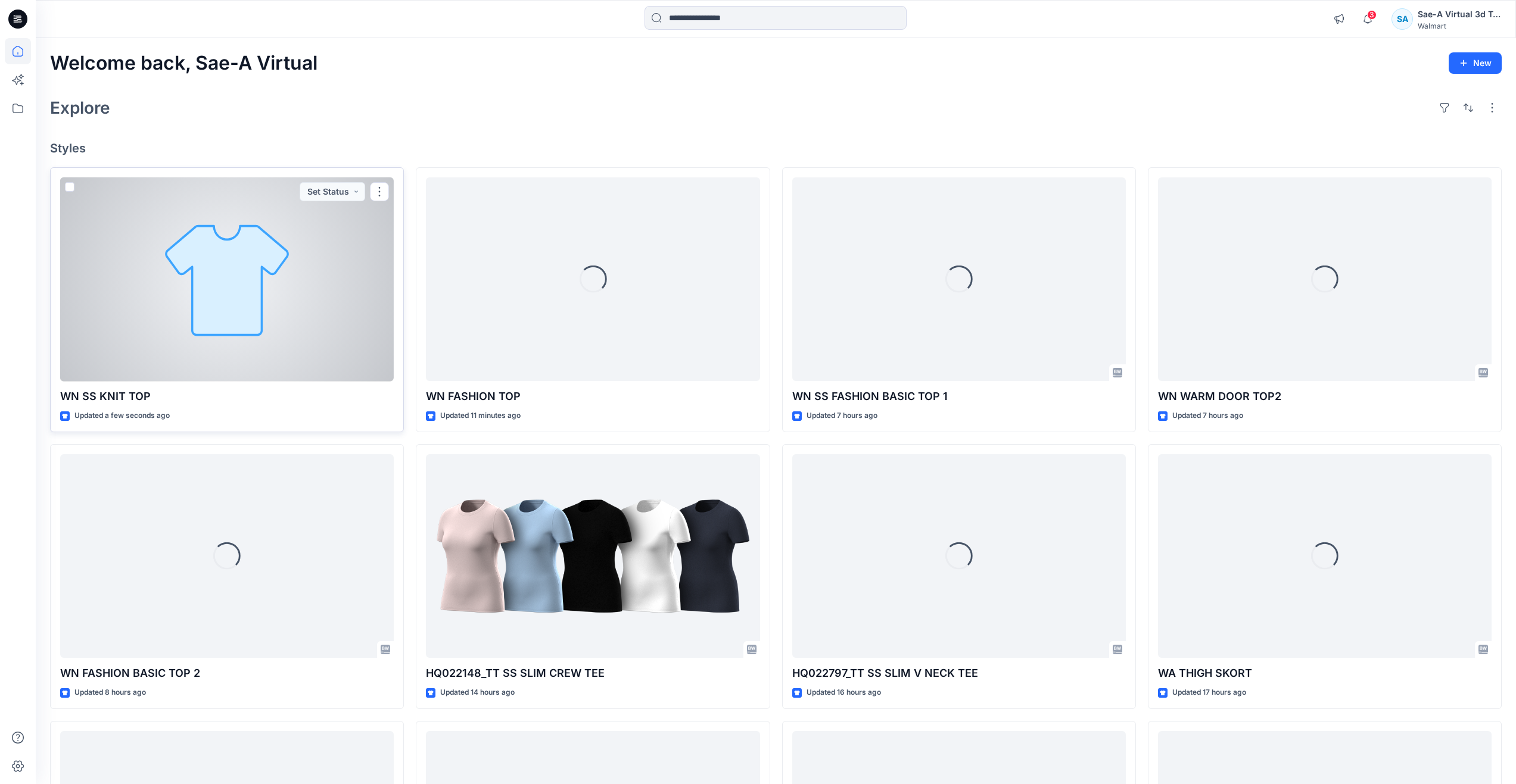
click at [210, 306] on div at bounding box center [227, 279] width 333 height 204
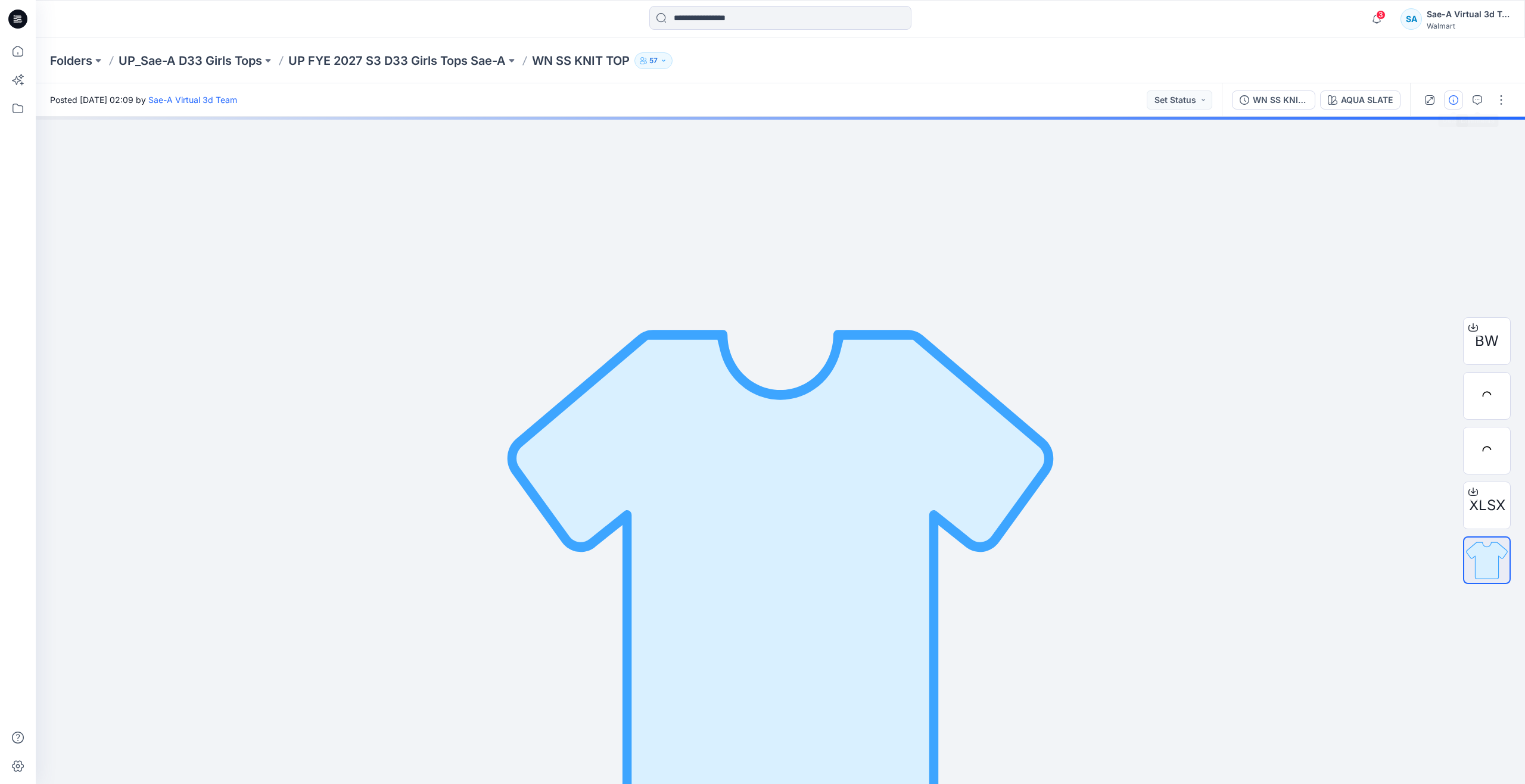
click at [1458, 100] on icon "button" at bounding box center [1453, 100] width 10 height 10
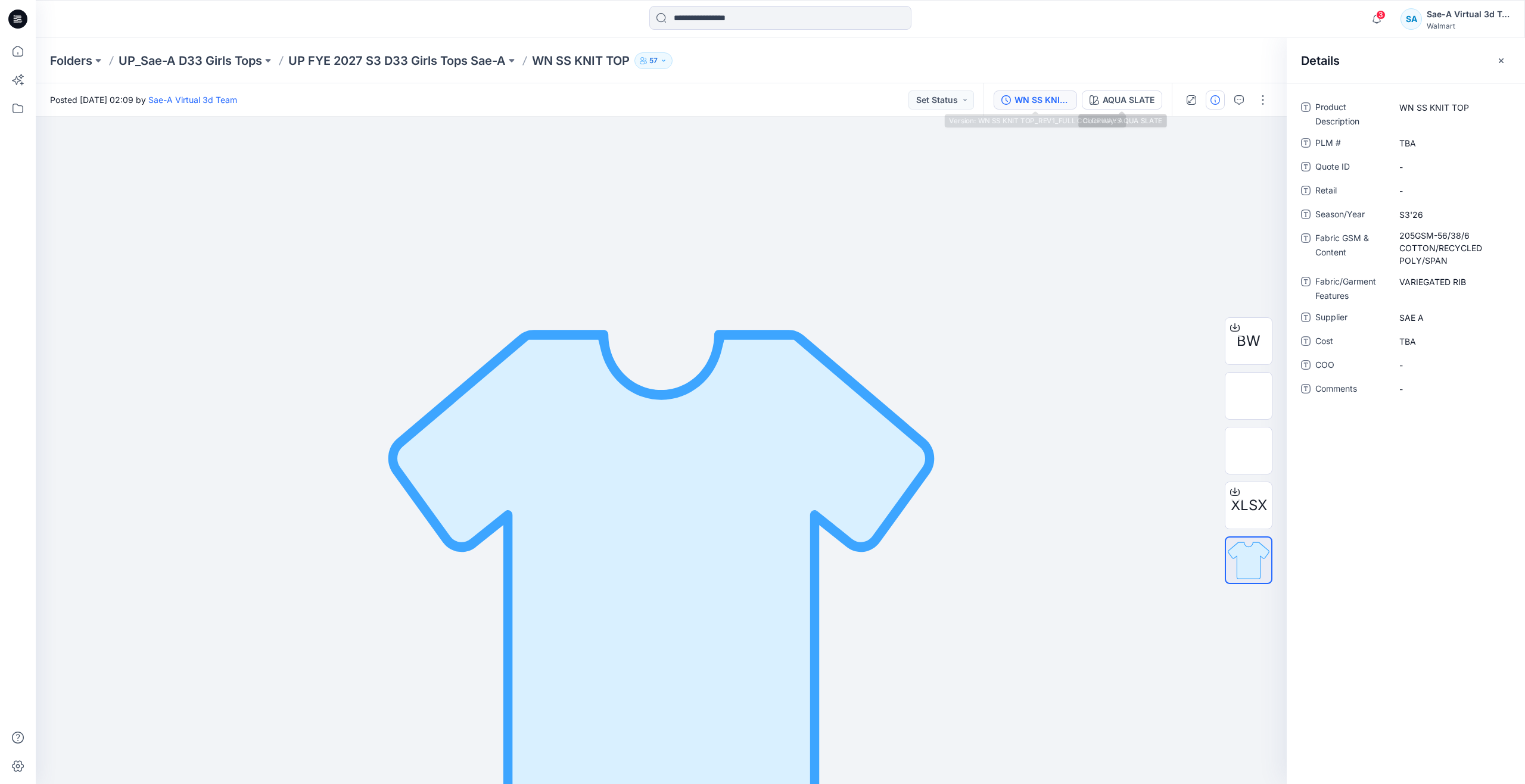
click at [1066, 101] on div "WN SS KNIT TOP_REV1_FULL COLORWAYS" at bounding box center [1042, 100] width 55 height 13
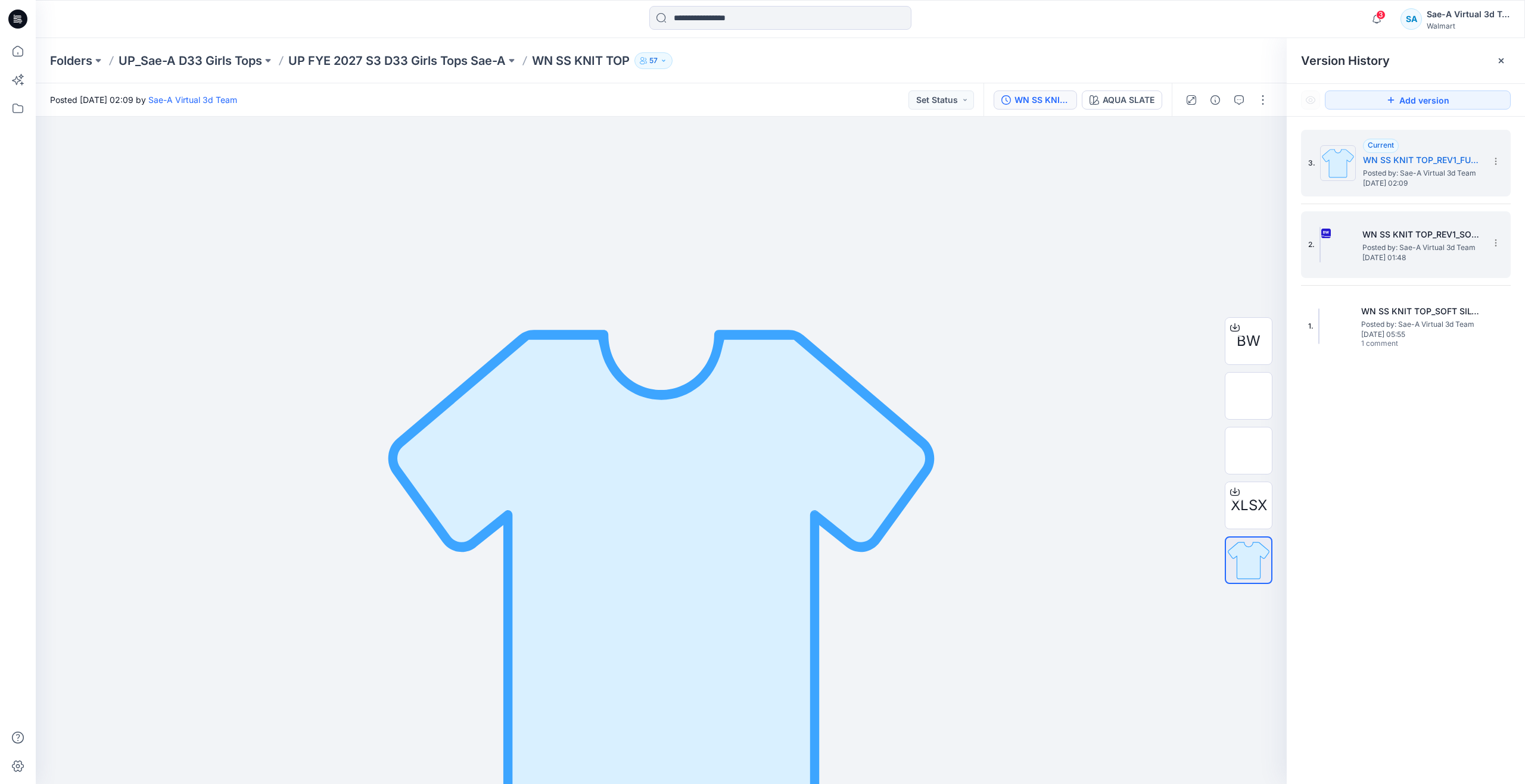
click at [1422, 237] on h5 "WN SS KNIT TOP_REV1_SOFT SILVER" at bounding box center [1422, 234] width 119 height 14
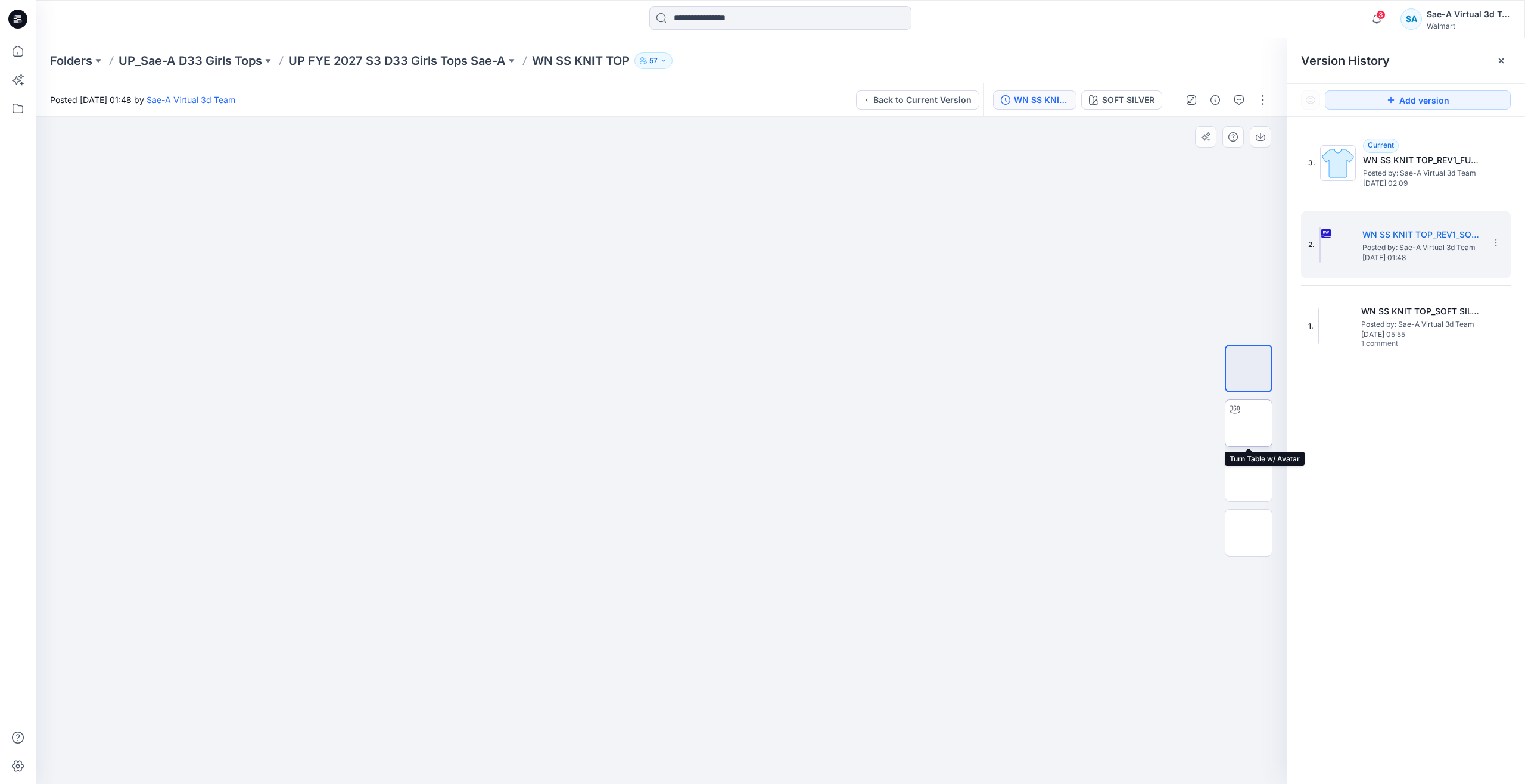
click at [1249, 424] on img at bounding box center [1249, 424] width 0 height 0
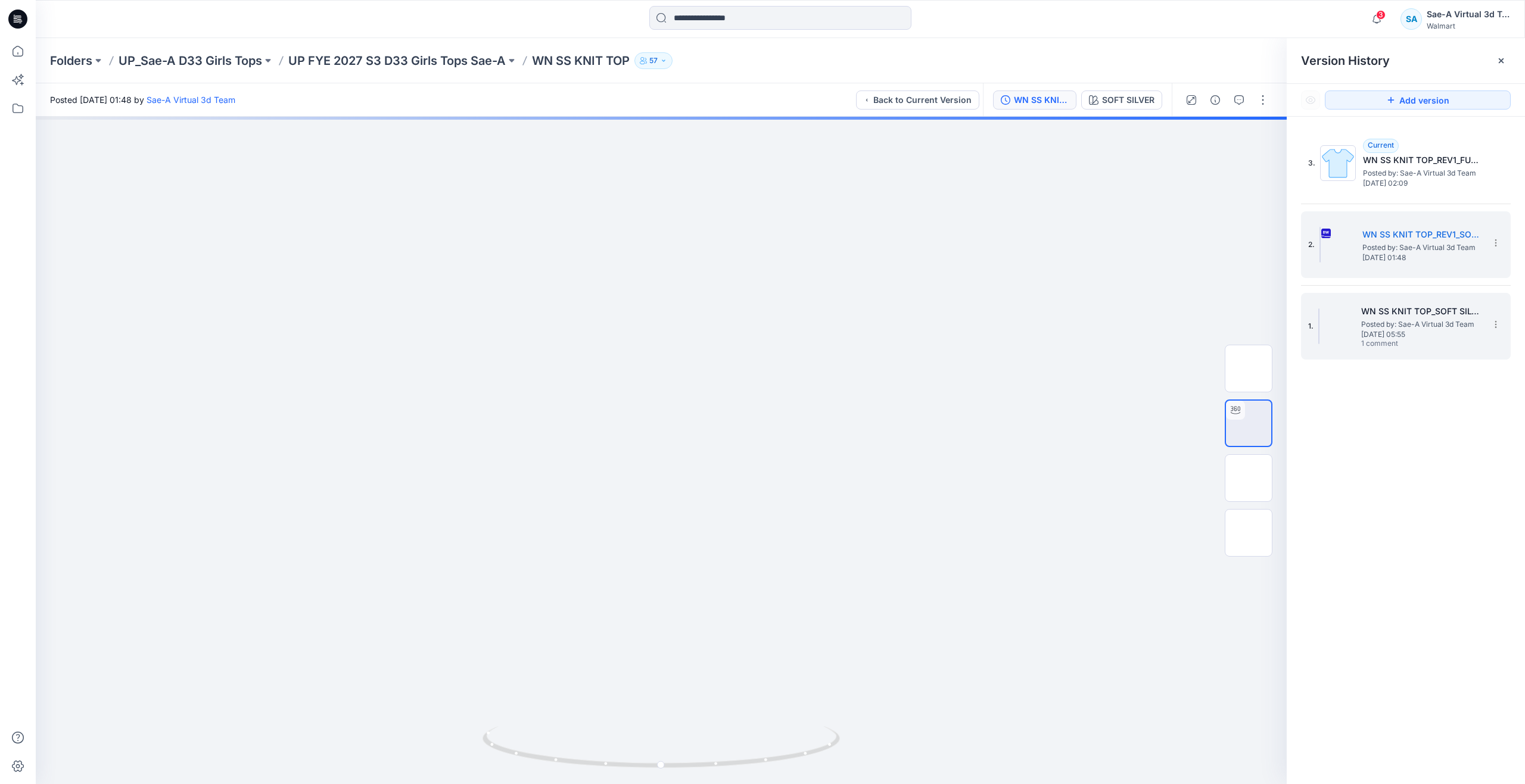
click at [1361, 339] on div "1. WN SS KNIT TOP_SOFT SILVER Posted by: Sae-A Virtual 3d Team Wednesday, Septe…" at bounding box center [1398, 326] width 179 height 57
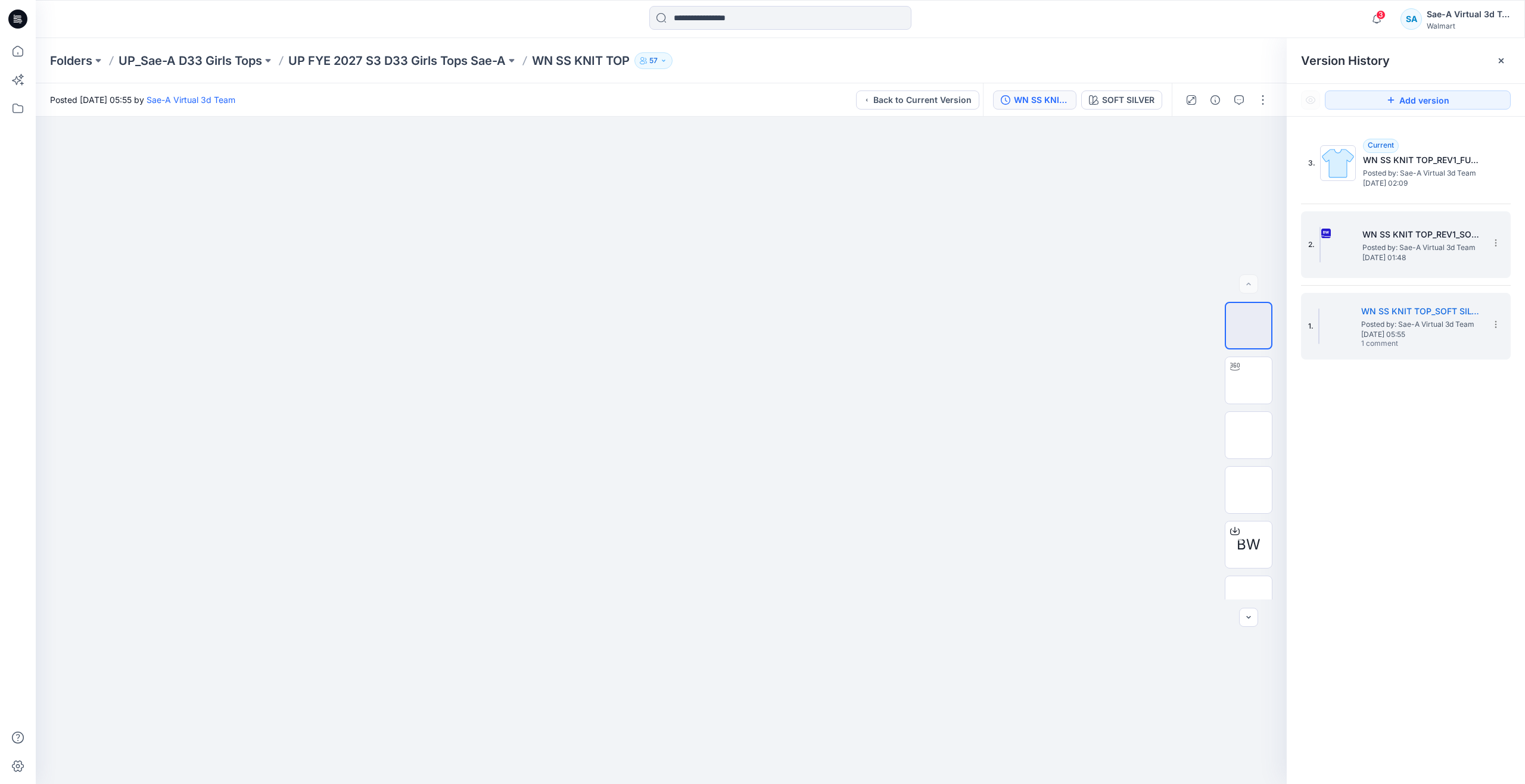
click at [1407, 255] on span "Friday, September 26, 2025 01:48" at bounding box center [1422, 258] width 119 height 8
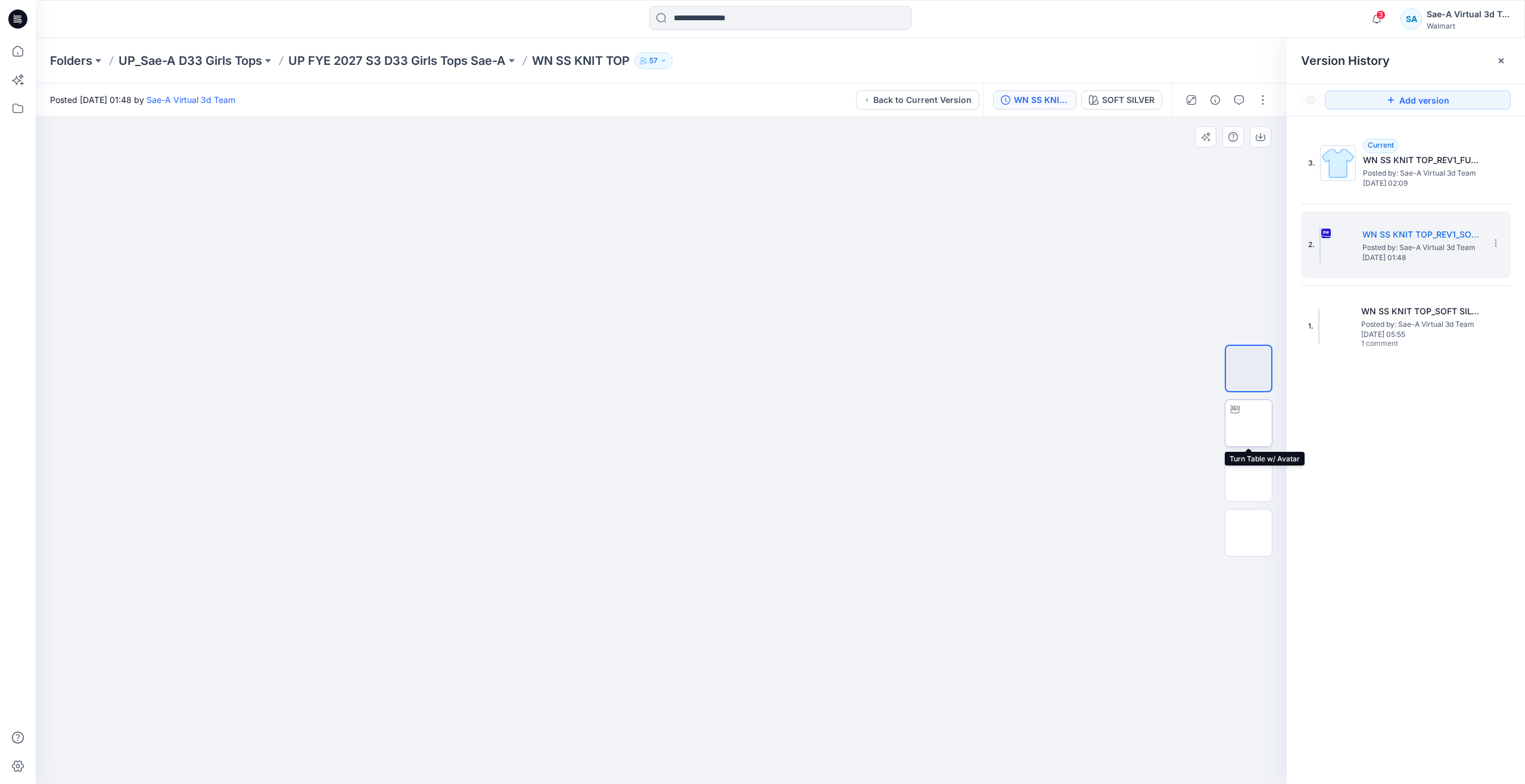
click at [1249, 424] on img at bounding box center [1249, 424] width 0 height 0
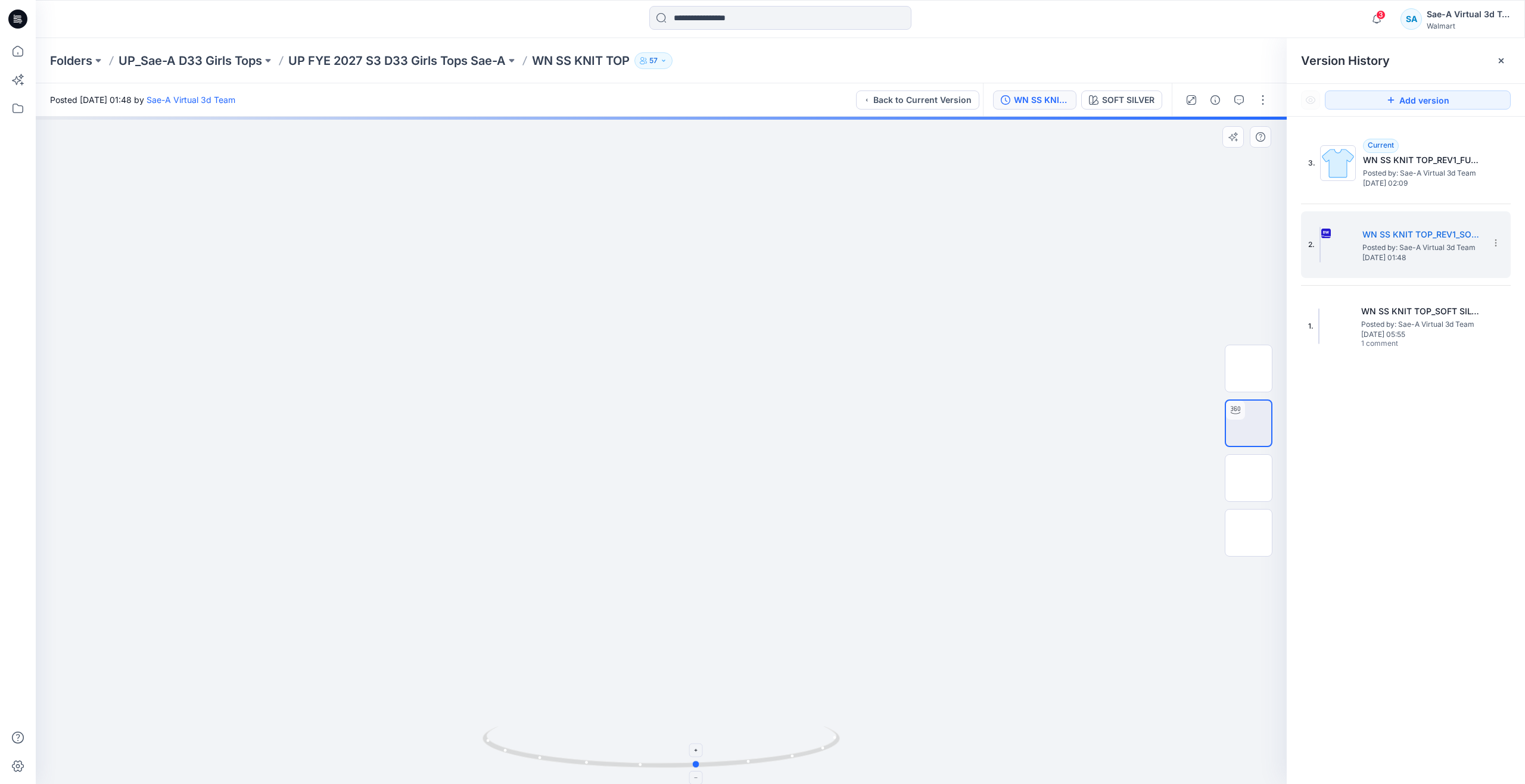
drag, startPoint x: 665, startPoint y: 759, endPoint x: 704, endPoint y: 727, distance: 50.4
click at [702, 729] on icon at bounding box center [663, 749] width 361 height 44
click at [29, 57] on icon at bounding box center [17, 51] width 26 height 26
